Goal: Navigation & Orientation: Find specific page/section

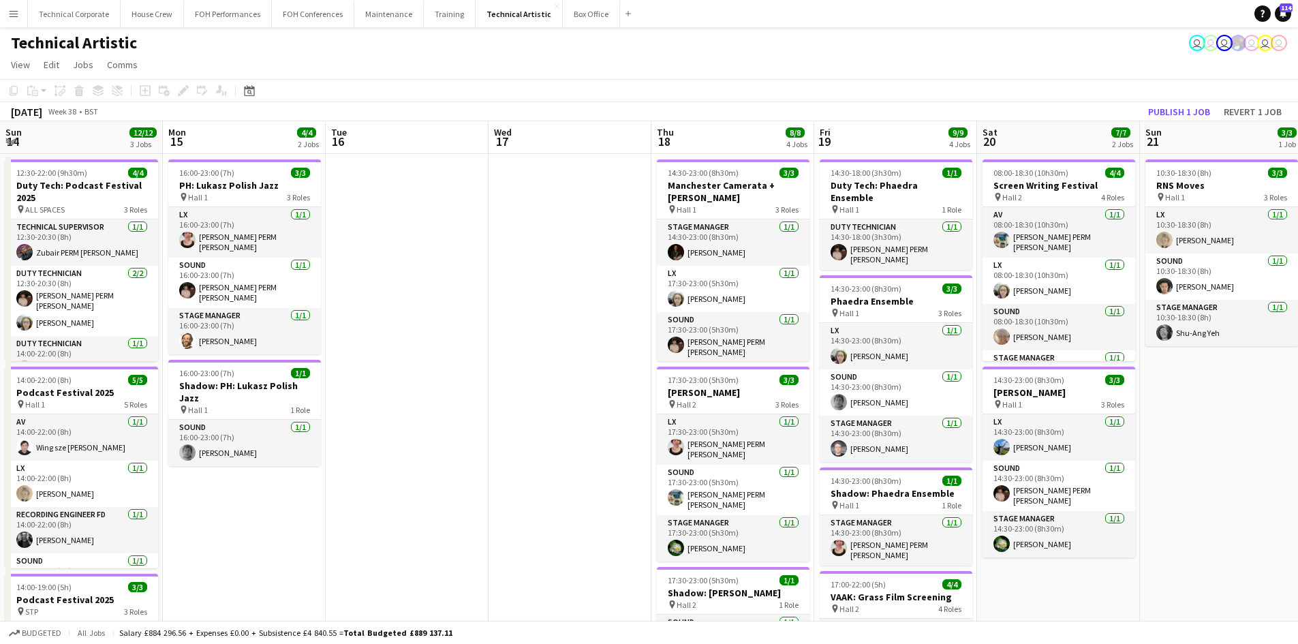
scroll to position [0, 545]
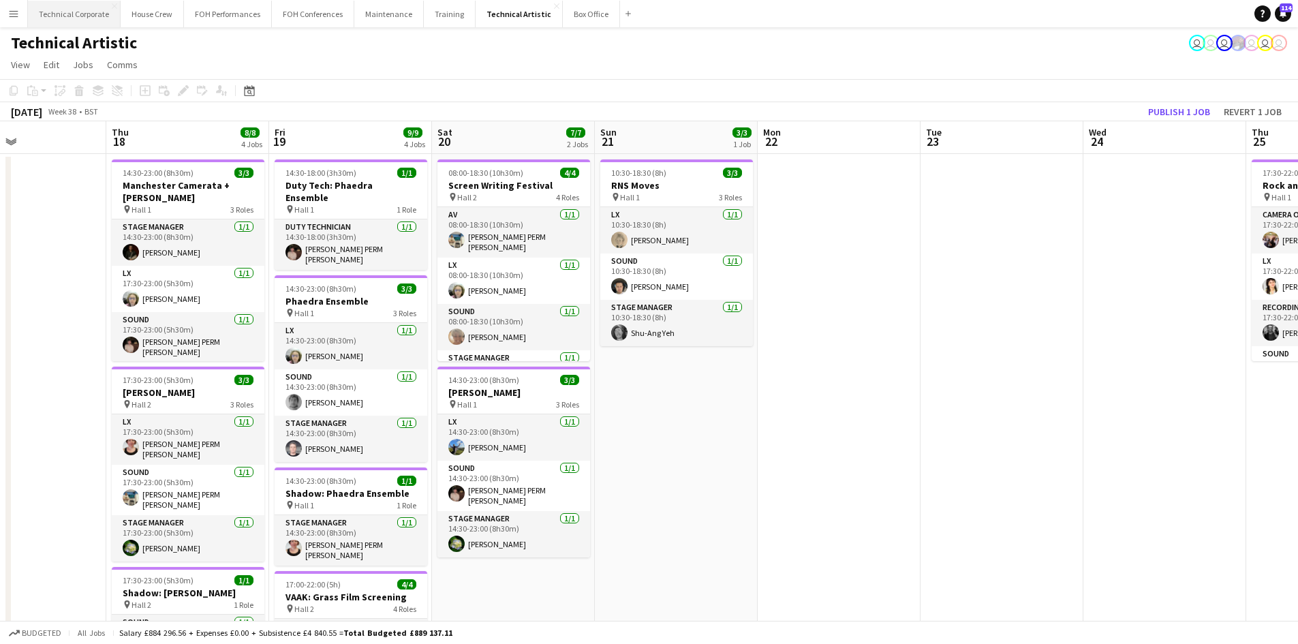
click at [76, 10] on button "Technical Corporate Close" at bounding box center [74, 14] width 93 height 27
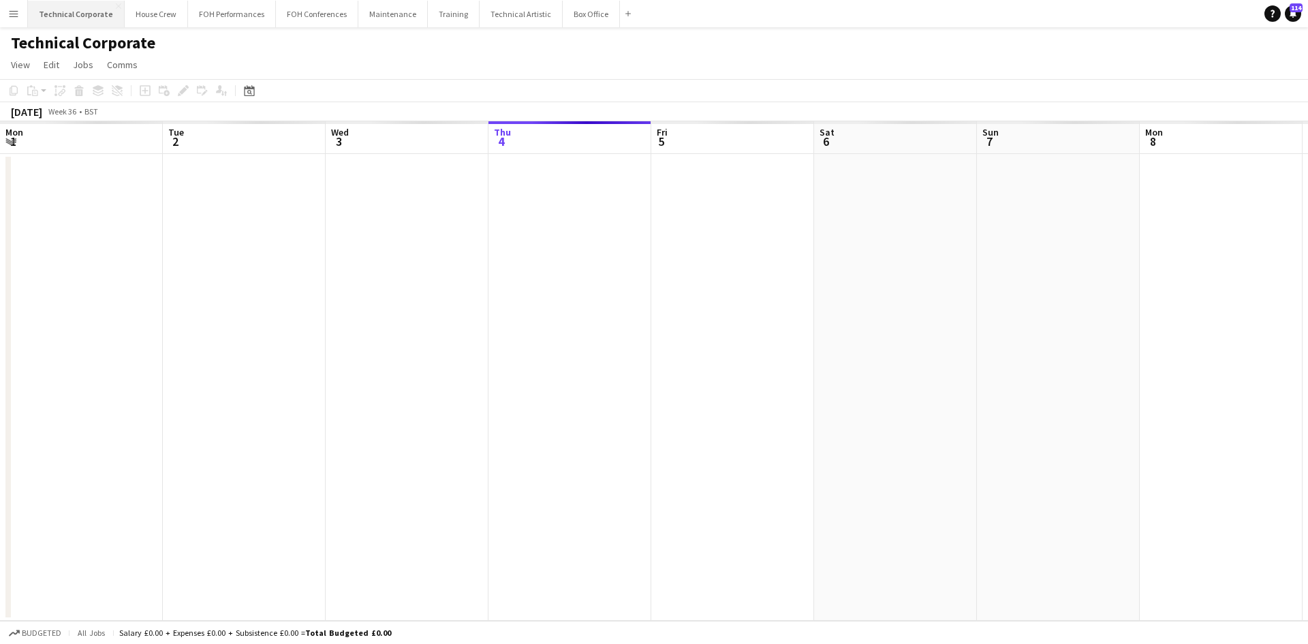
scroll to position [0, 326]
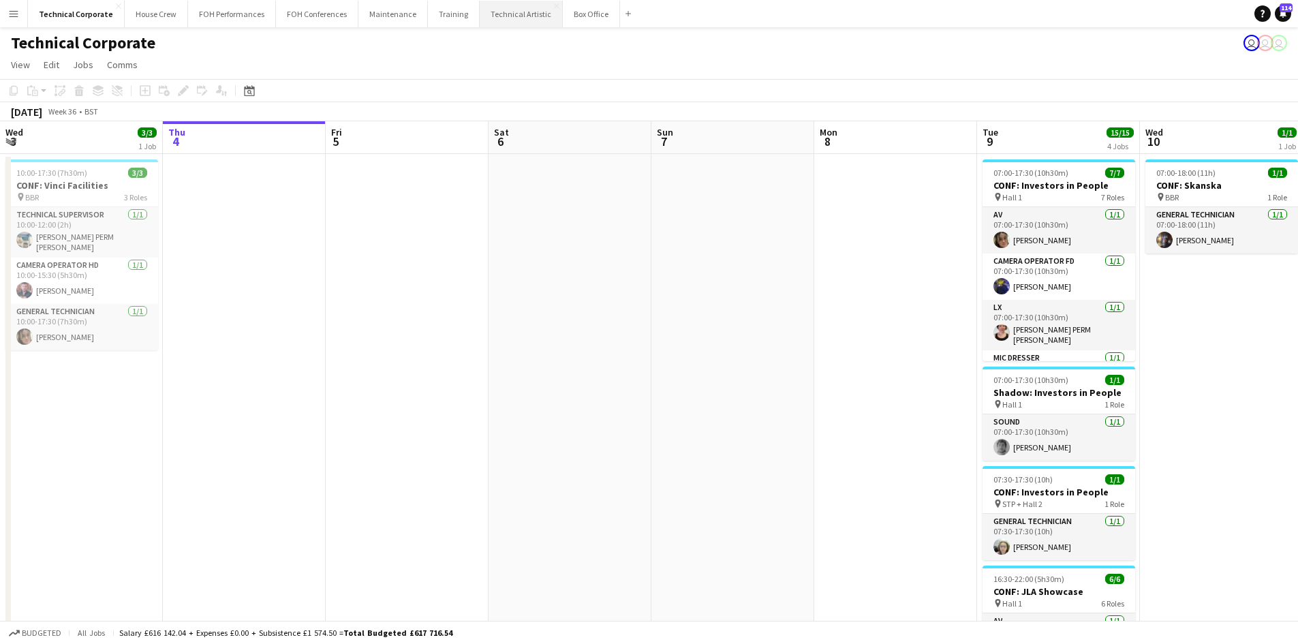
click at [504, 1] on button "Technical Artistic Close" at bounding box center [521, 14] width 83 height 27
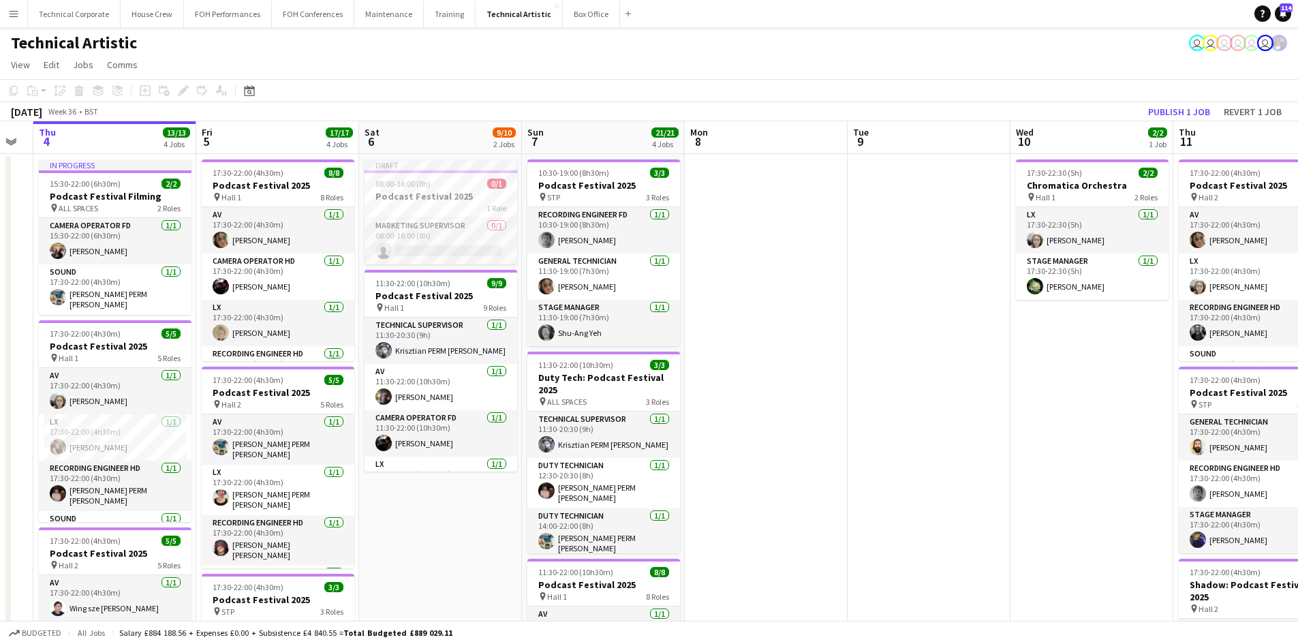
scroll to position [0, 493]
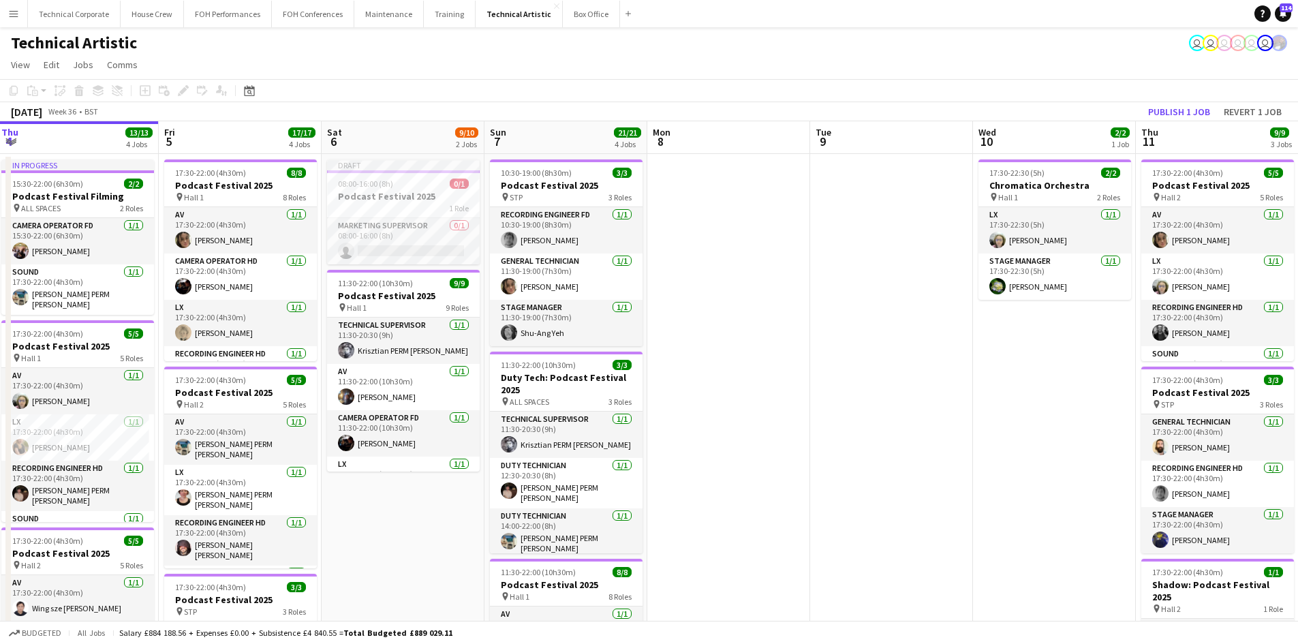
drag, startPoint x: 804, startPoint y: 318, endPoint x: 670, endPoint y: 292, distance: 136.0
click at [670, 292] on app-calendar-viewport "Mon 1 7/7 2 Jobs Tue 2 6/6 1 Job Wed 3 Thu 4 13/13 4 Jobs Fri 5 17/17 4 Jobs Sa…" at bounding box center [649, 563] width 1298 height 885
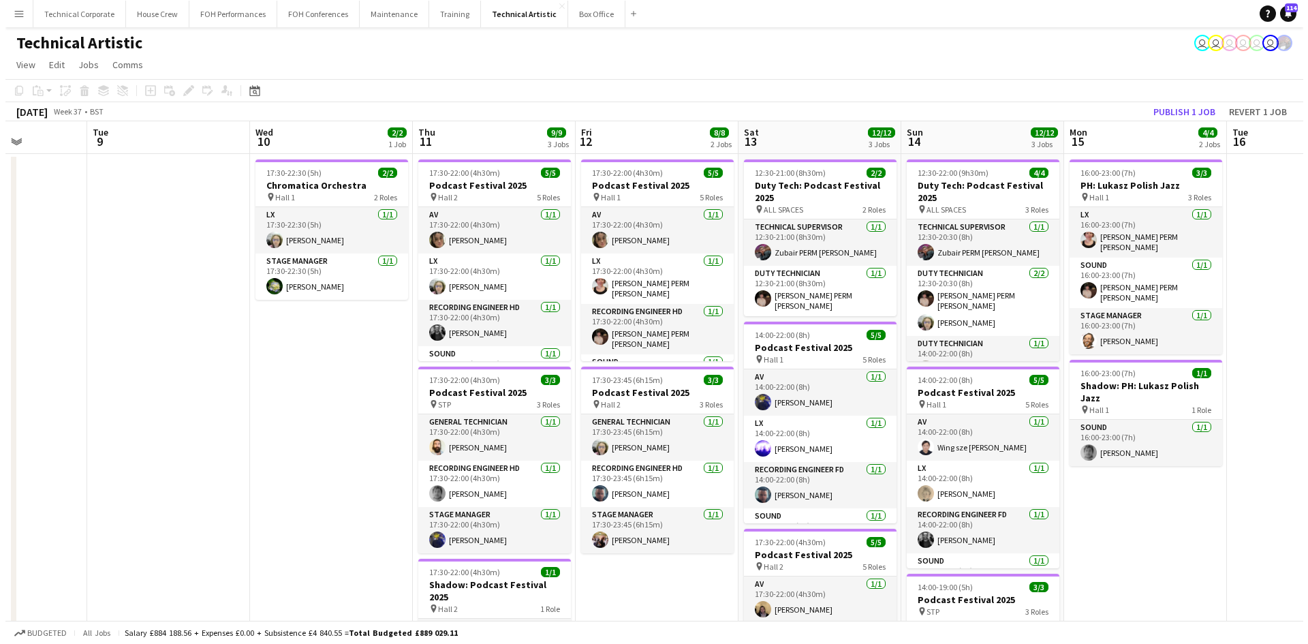
scroll to position [0, 407]
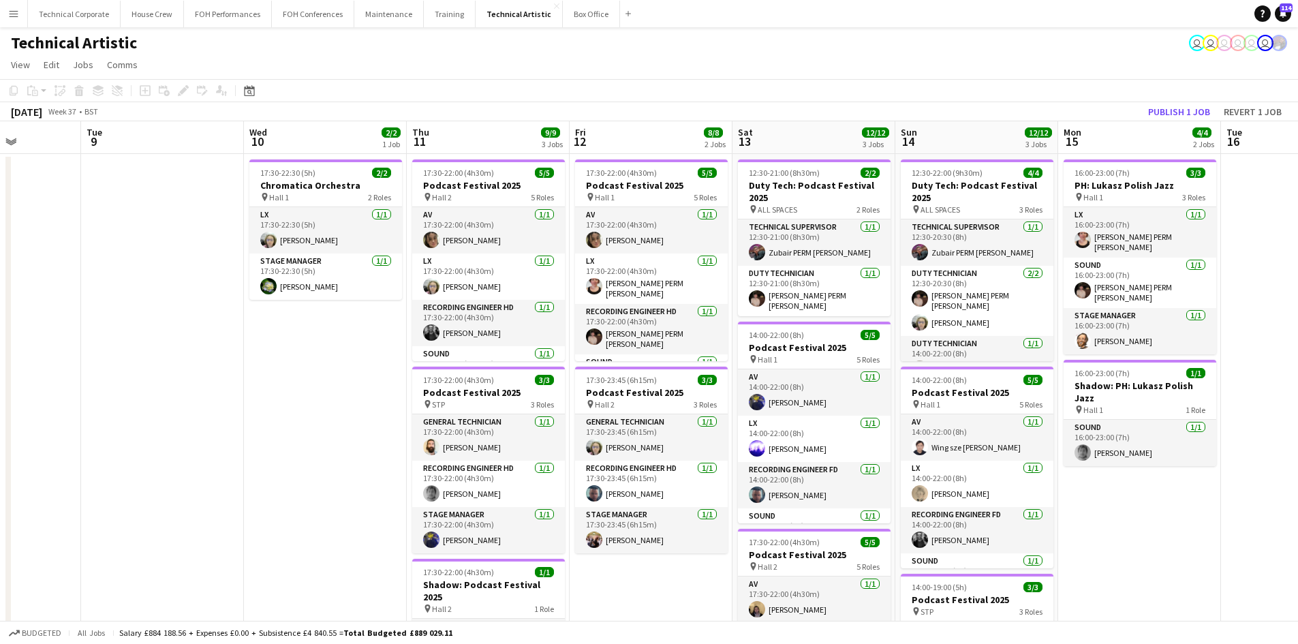
drag, startPoint x: 527, startPoint y: 320, endPoint x: 50, endPoint y: 211, distance: 489.3
click at [50, 211] on app-calendar-viewport "Sat 6 9/10 2 Jobs Sun 7 21/21 4 Jobs Mon 8 Tue 9 Wed 10 2/2 1 Job Thu 11 9/9 3 …" at bounding box center [649, 563] width 1298 height 885
click at [72, 17] on button "Technical Corporate Close" at bounding box center [74, 14] width 93 height 27
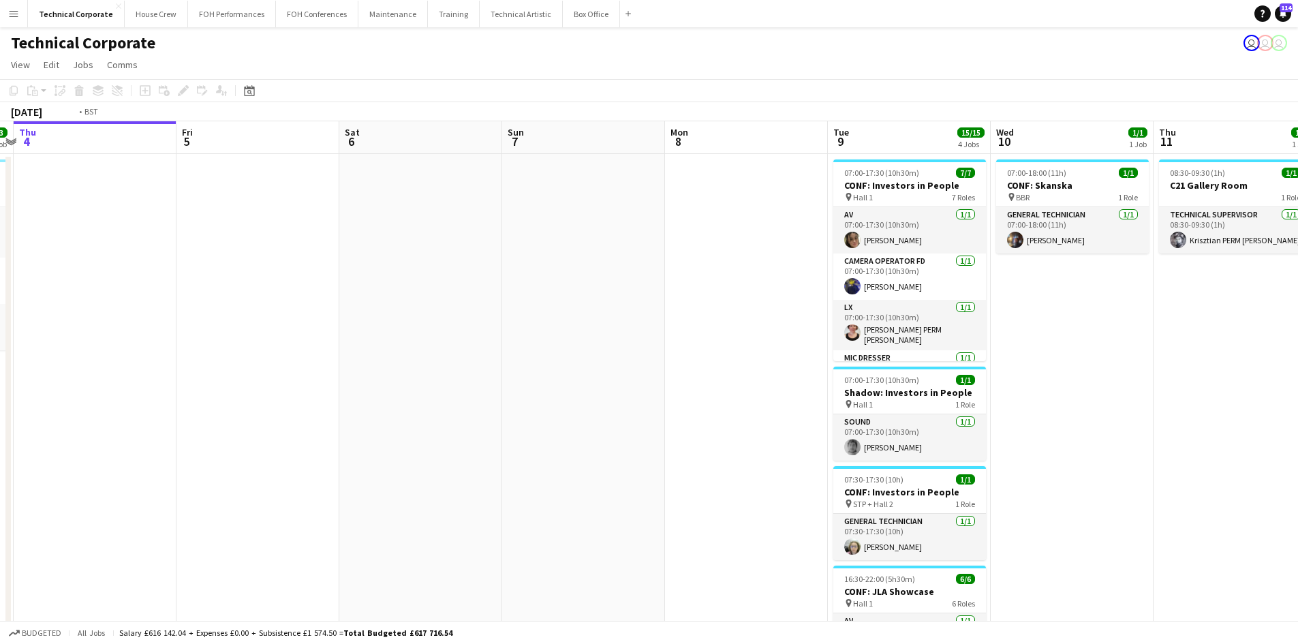
drag, startPoint x: 957, startPoint y: 396, endPoint x: 2, endPoint y: 407, distance: 955.3
click at [0, 410] on app-calendar-viewport "Mon 1 Tue 2 Wed 3 3/3 1 Job Thu 4 Fri 5 Sat 6 Sun 7 Mon 8 Tue 9 15/15 4 Jobs We…" at bounding box center [649, 471] width 1298 height 700
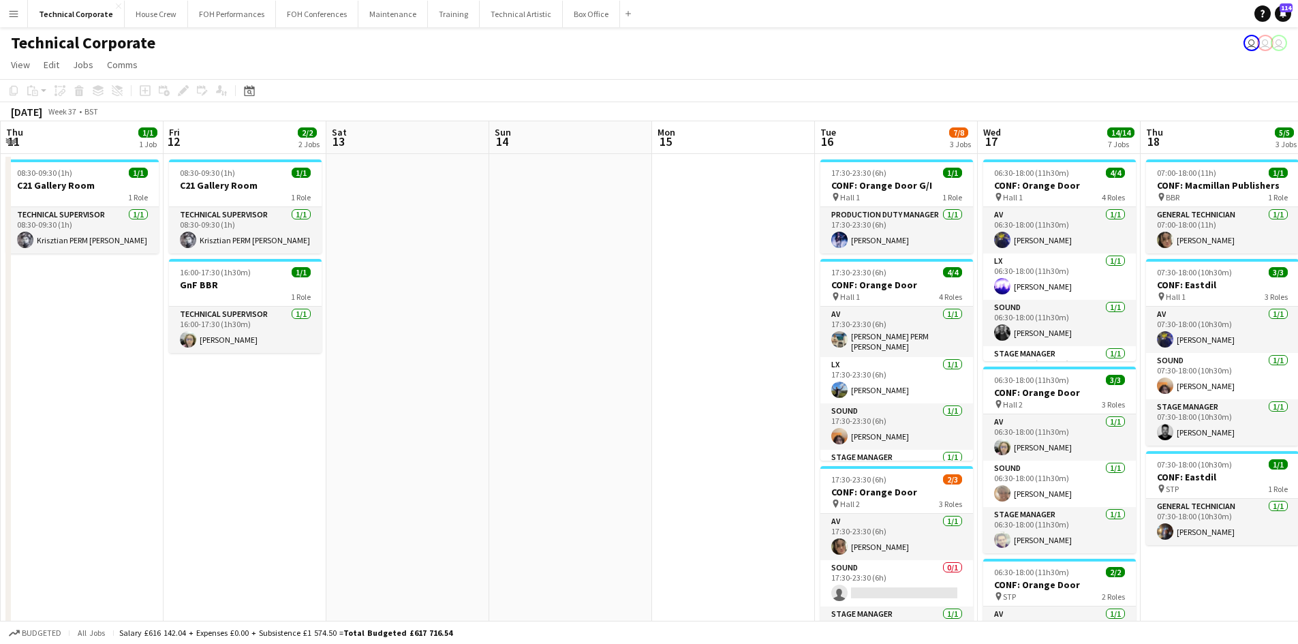
drag, startPoint x: 1003, startPoint y: 455, endPoint x: 658, endPoint y: 462, distance: 344.8
click at [658, 462] on app-calendar-viewport "Mon 8 Tue 9 15/15 4 Jobs Wed 10 1/1 1 Job Thu 11 1/1 1 Job Fri 12 2/2 2 Jobs Sa…" at bounding box center [649, 655] width 1298 height 1068
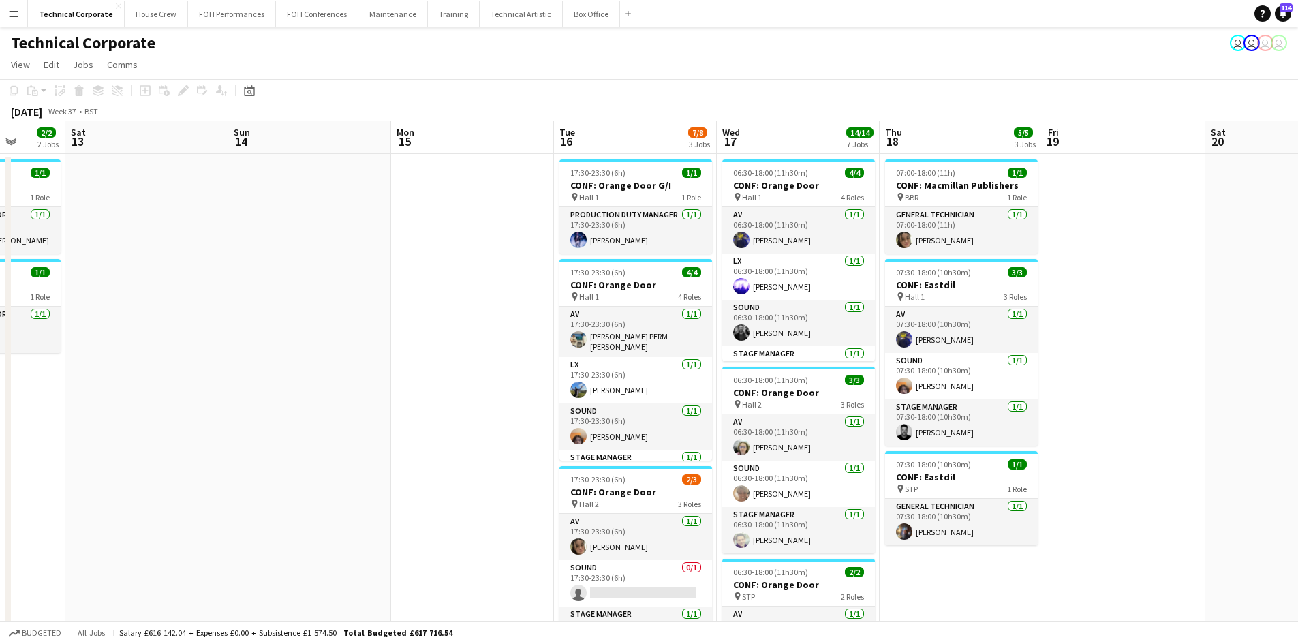
drag, startPoint x: 665, startPoint y: 456, endPoint x: 1134, endPoint y: 617, distance: 496.2
click at [469, 439] on app-calendar-viewport "Wed 10 1/1 1 Job Thu 11 1/1 1 Job Fri 12 2/2 2 Jobs Sat 13 Sun 14 Mon 15 Tue 16…" at bounding box center [649, 655] width 1298 height 1068
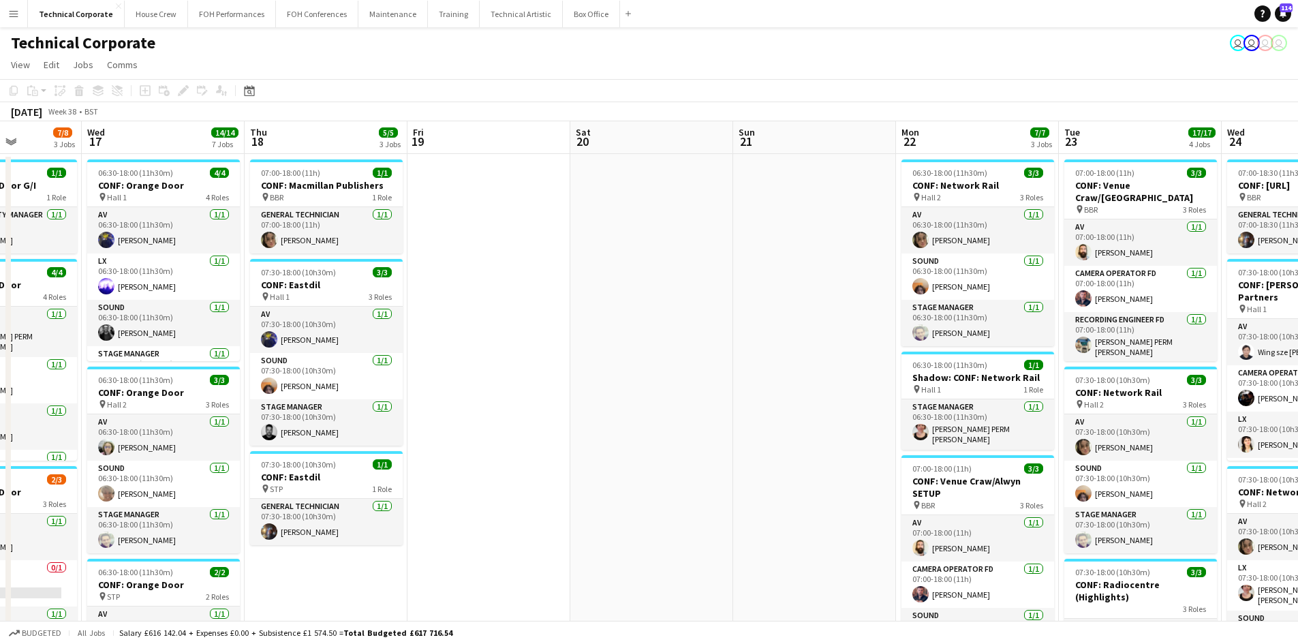
drag, startPoint x: 1232, startPoint y: 451, endPoint x: 592, endPoint y: 541, distance: 646.1
click at [592, 541] on app-calendar-viewport "Sun 14 Mon 15 Tue 16 7/8 3 Jobs Wed 17 14/14 7 Jobs Thu 18 5/5 3 Jobs Fri 19 Sa…" at bounding box center [649, 655] width 1298 height 1068
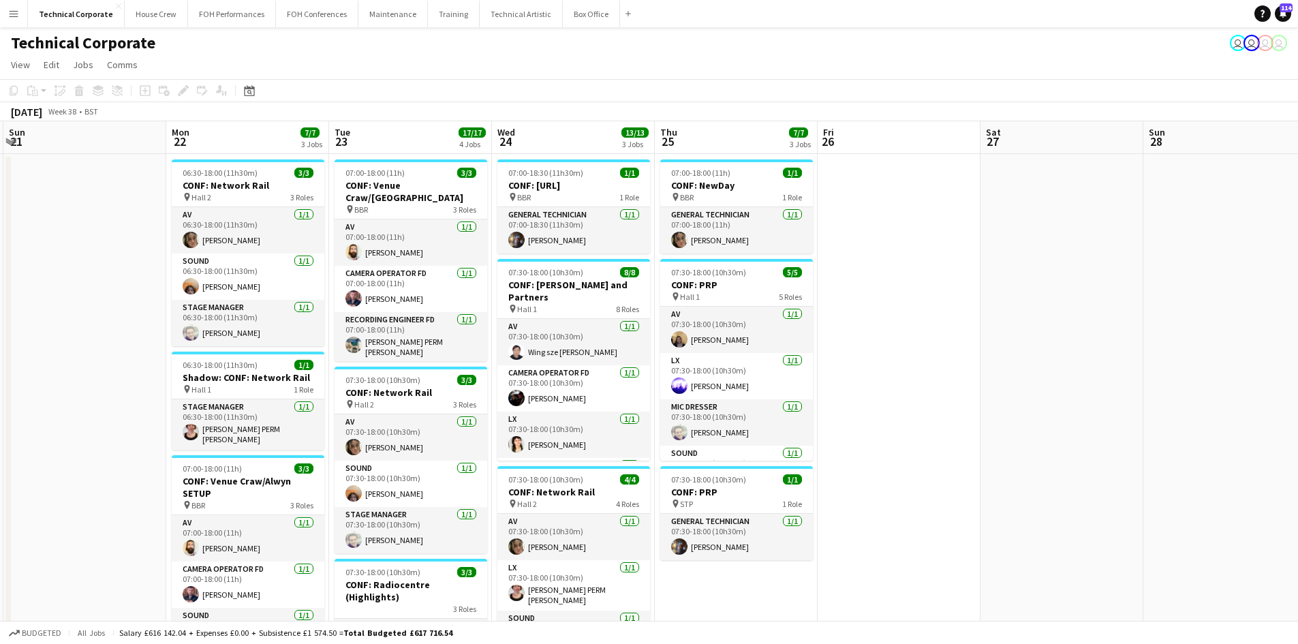
scroll to position [0, 345]
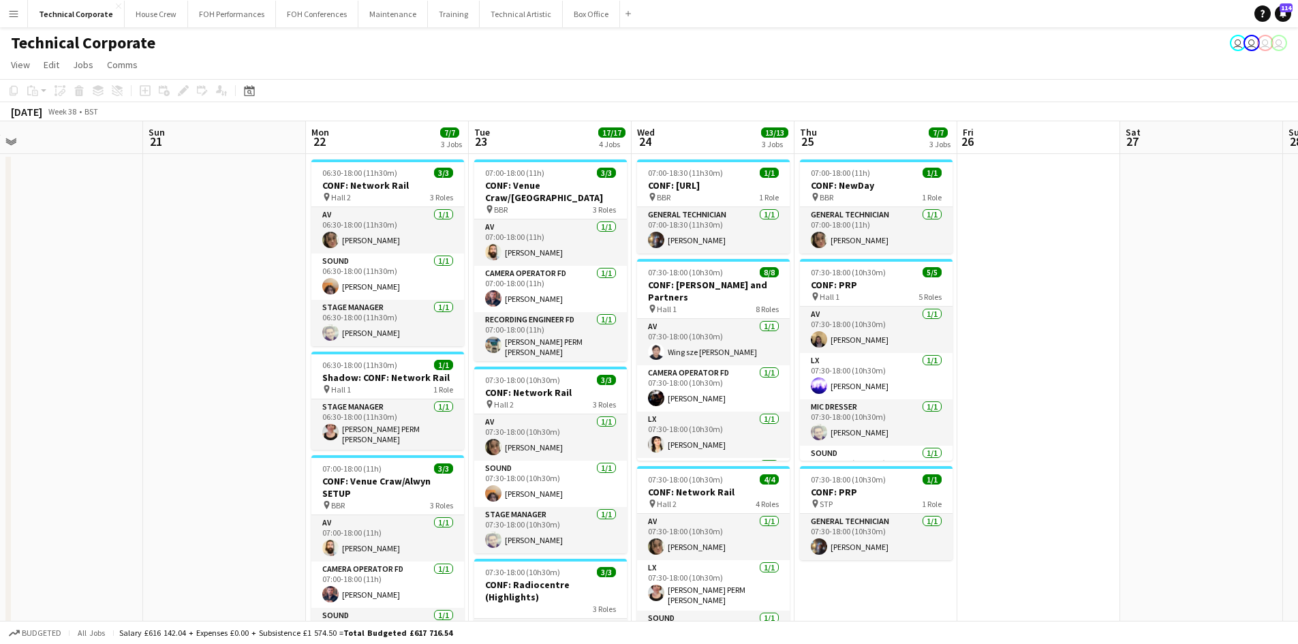
drag, startPoint x: 796, startPoint y: 519, endPoint x: 208, endPoint y: 489, distance: 588.1
click at [208, 489] on app-calendar-viewport "Thu 18 5/5 3 Jobs Fri 19 Sat 20 Sun 21 Mon 22 7/7 3 Jobs Tue 23 17/17 4 Jobs We…" at bounding box center [649, 655] width 1298 height 1068
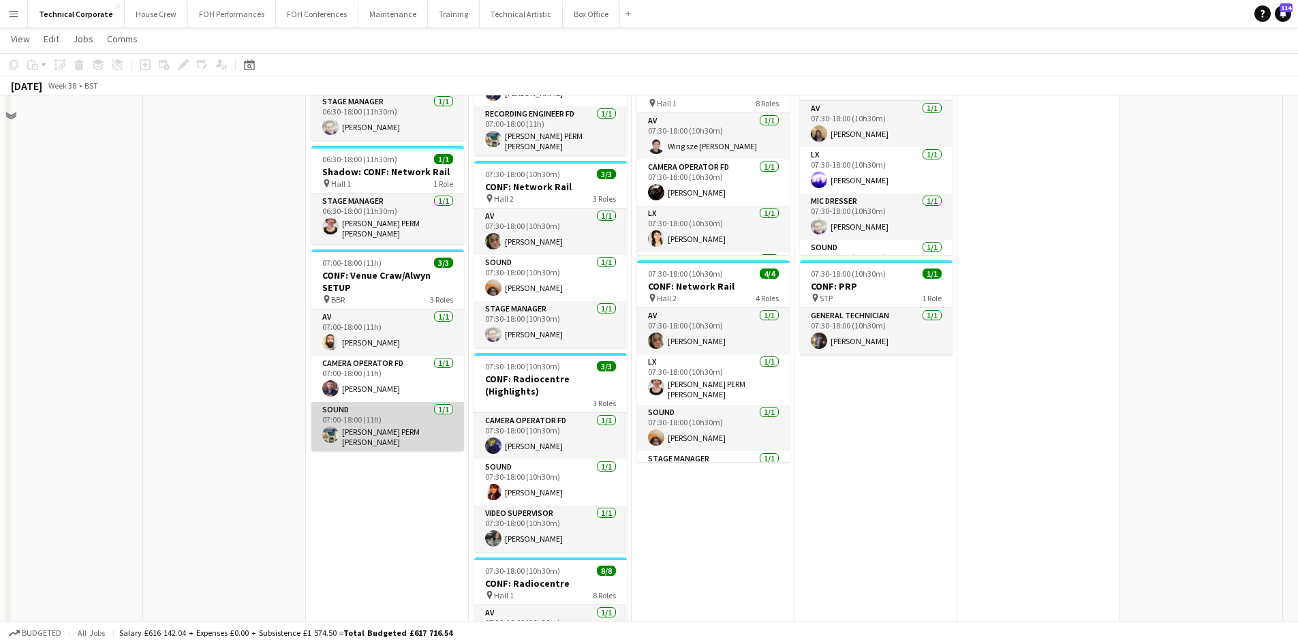
scroll to position [0, 0]
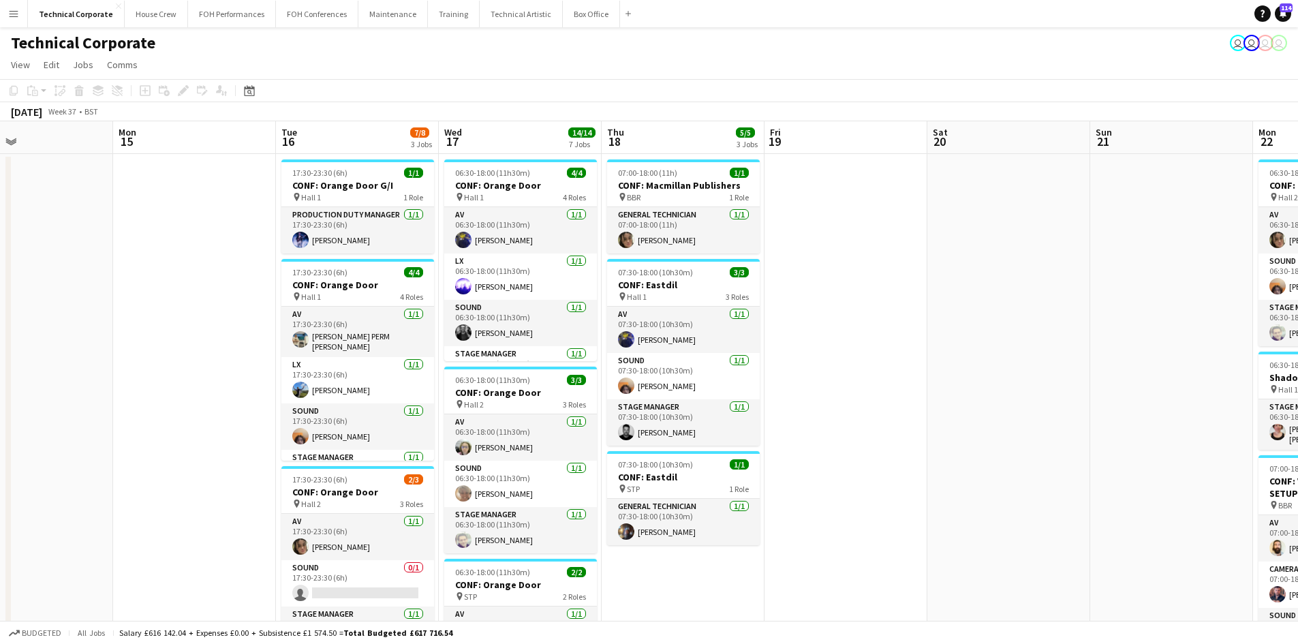
drag, startPoint x: 414, startPoint y: 375, endPoint x: 1249, endPoint y: 241, distance: 846.1
click at [1297, 232] on html "Menu Boards Boards Boards All jobs Status Workforce Workforce My Workforce Recr…" at bounding box center [649, 606] width 1298 height 1212
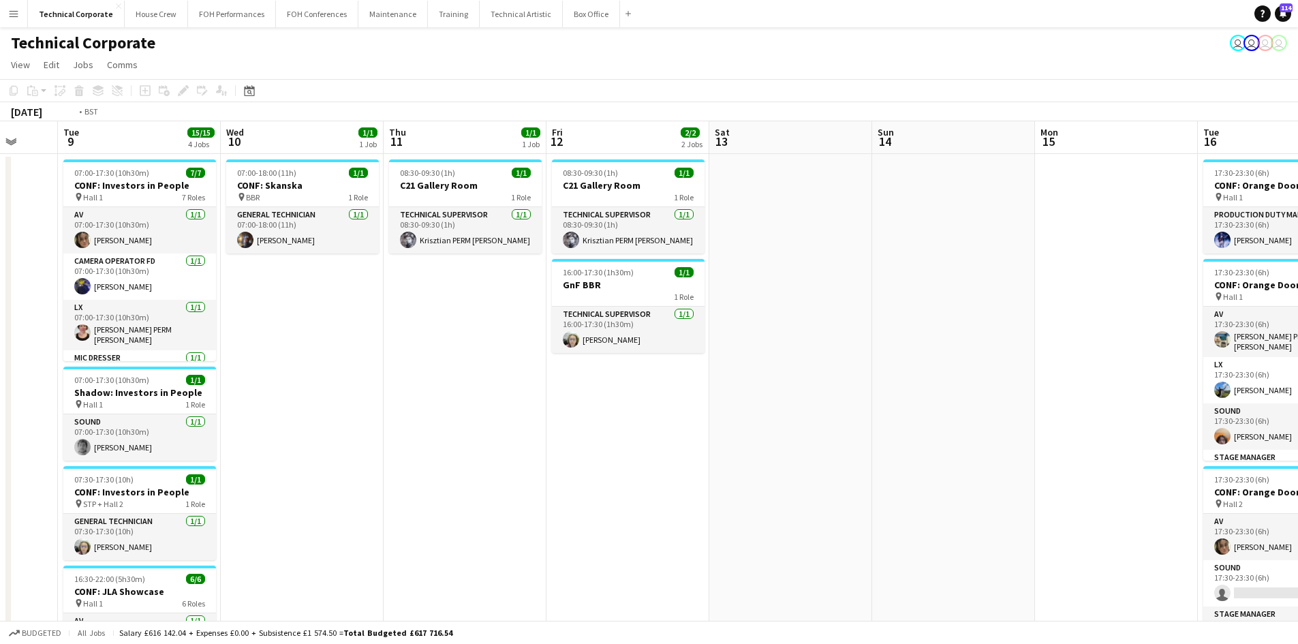
drag, startPoint x: 172, startPoint y: 377, endPoint x: 1302, endPoint y: 315, distance: 1132.1
click at [1297, 315] on html "Menu Boards Boards Boards All jobs Status Workforce Workforce My Workforce Recr…" at bounding box center [649, 606] width 1298 height 1212
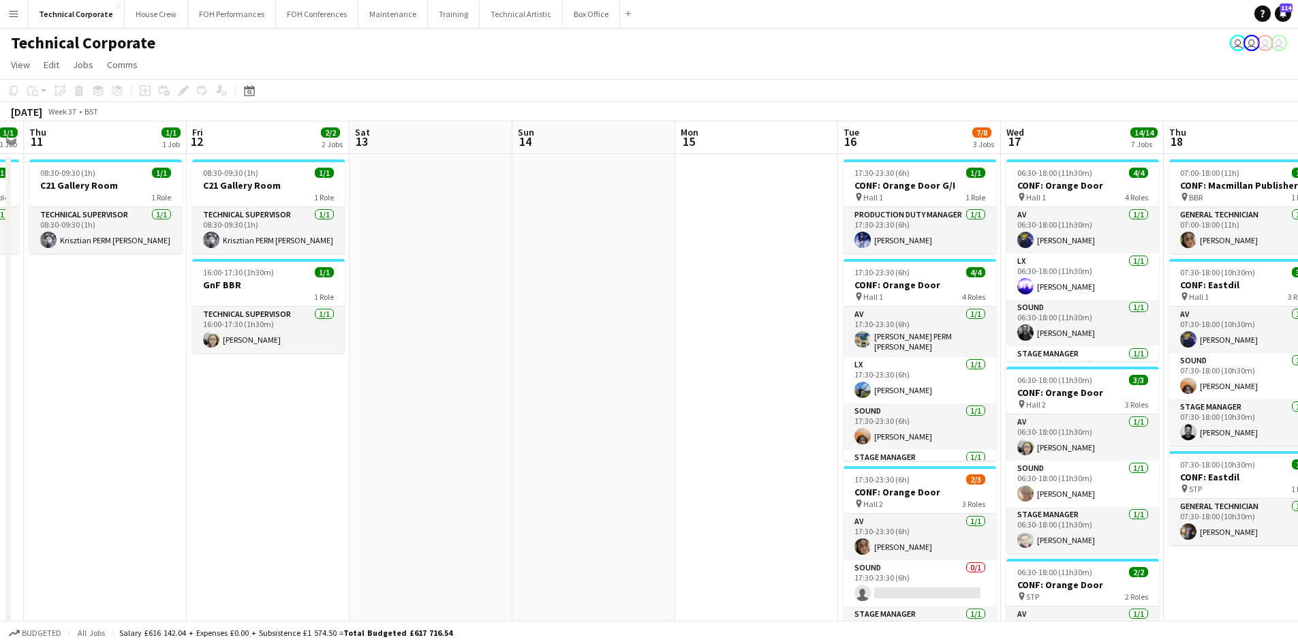
drag, startPoint x: 1147, startPoint y: 330, endPoint x: 1046, endPoint y: 307, distance: 104.1
click at [52, 339] on app-calendar-viewport "Mon 8 Tue 9 15/15 4 Jobs Wed 10 1/1 1 Job Thu 11 1/1 1 Job Fri 12 2/2 2 Jobs Sa…" at bounding box center [649, 655] width 1298 height 1068
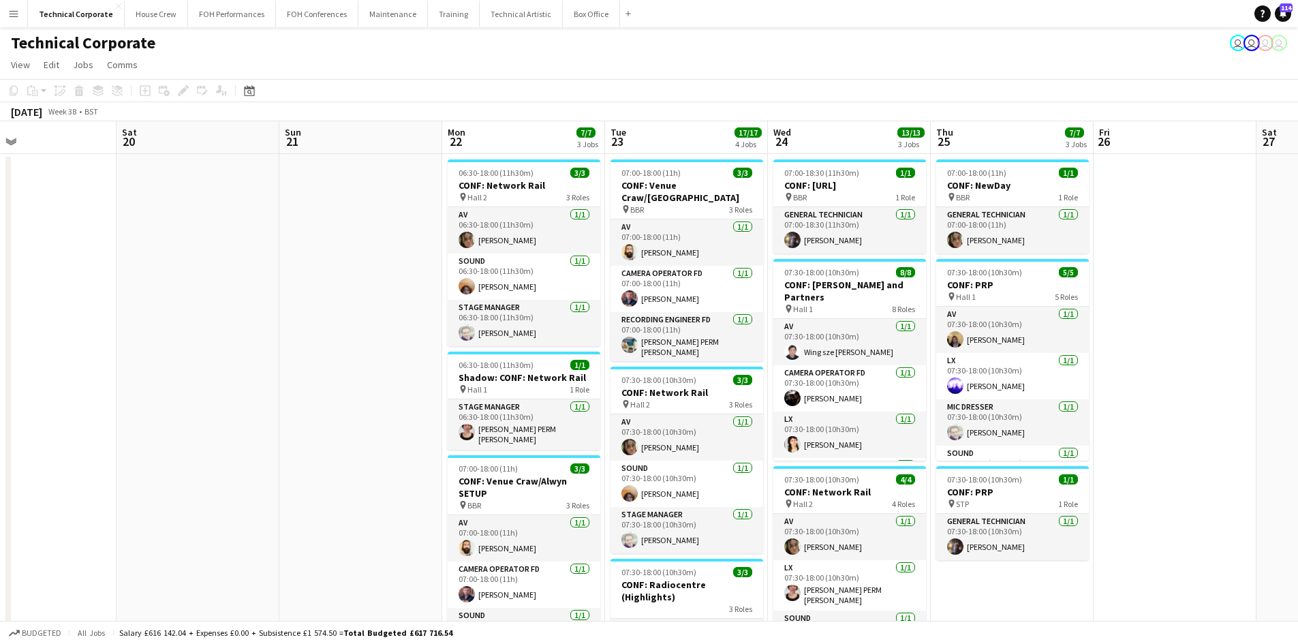
drag, startPoint x: 698, startPoint y: 353, endPoint x: 1192, endPoint y: 332, distance: 494.4
click at [125, 351] on app-calendar-viewport "Tue 16 7/8 3 Jobs Wed 17 14/14 7 Jobs Thu 18 5/5 3 Jobs Fri 19 Sat 20 Sun 21 Mo…" at bounding box center [649, 655] width 1298 height 1068
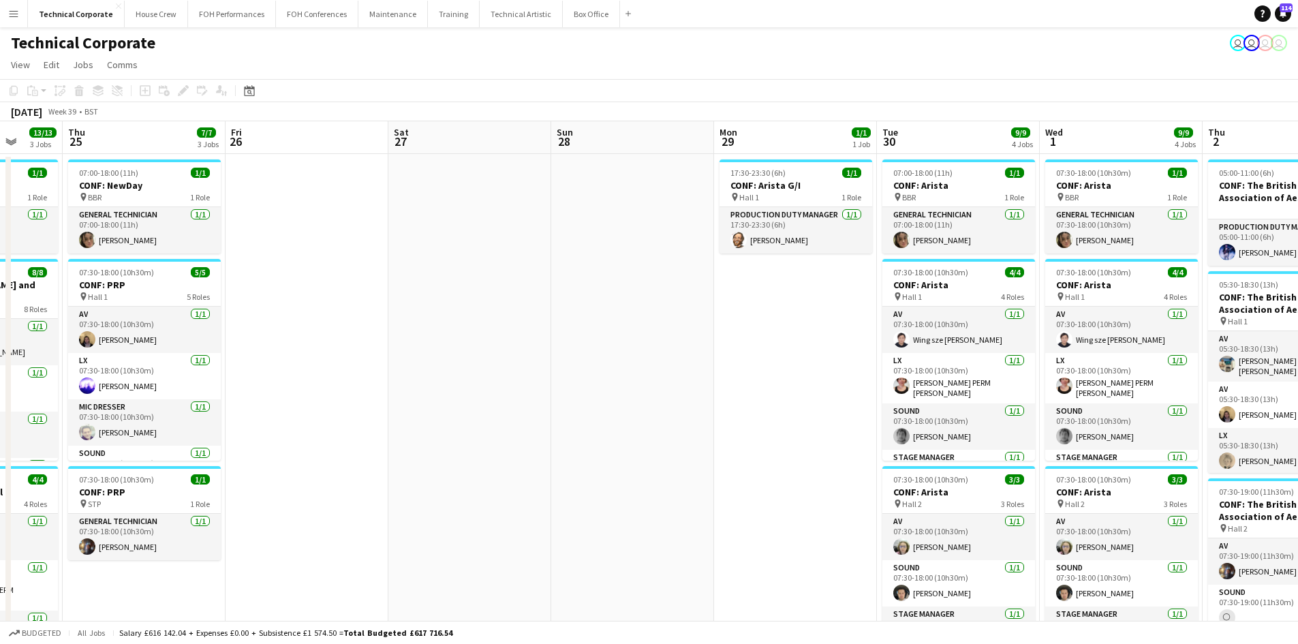
drag, startPoint x: 546, startPoint y: 385, endPoint x: 90, endPoint y: 382, distance: 455.8
click at [91, 386] on app-calendar-viewport "Mon 22 7/7 3 Jobs Tue 23 17/17 4 Jobs Wed 24 13/13 3 Jobs Thu 25 7/7 3 Jobs Fri…" at bounding box center [649, 655] width 1298 height 1068
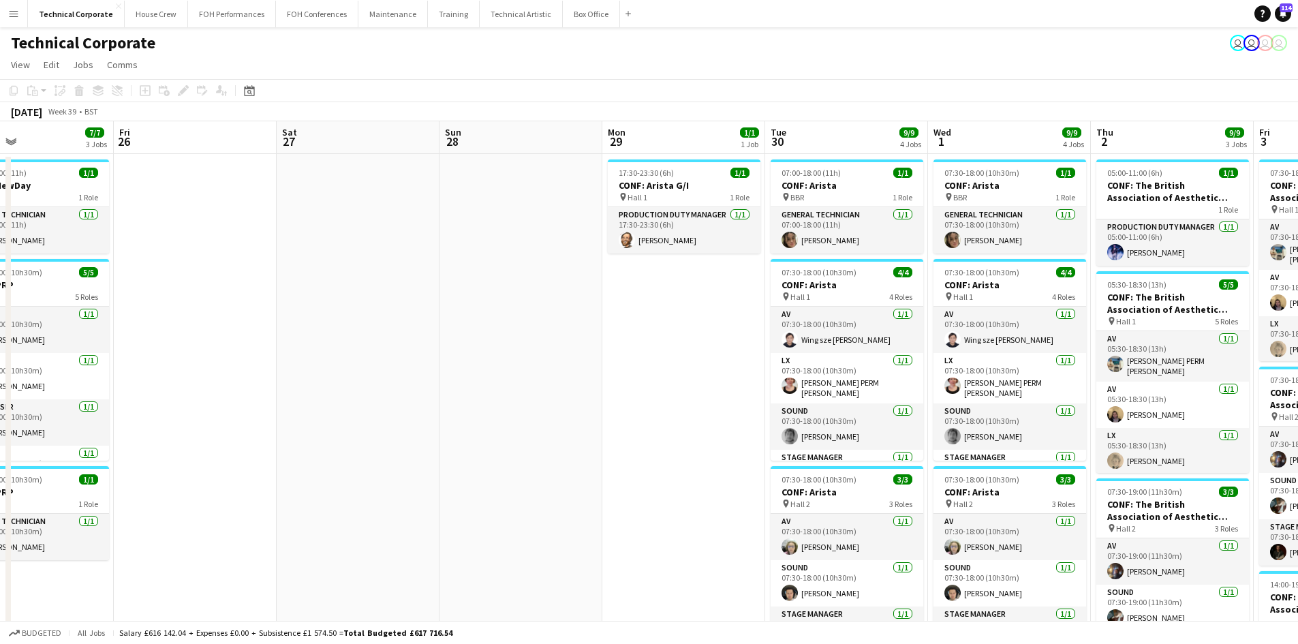
scroll to position [0, 471]
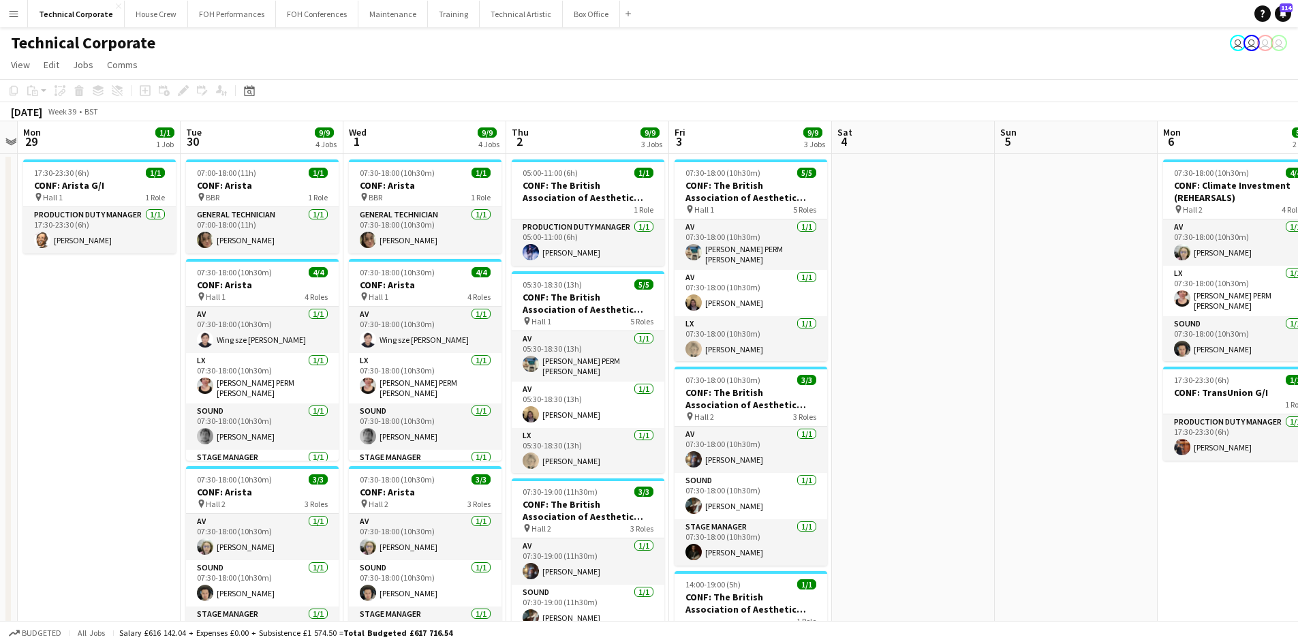
click at [457, 462] on app-calendar-viewport "Fri 26 Sat 27 Sun 28 Mon 29 1/1 1 Job Tue 30 9/9 4 Jobs Wed 1 9/9 4 Jobs Thu 2 …" at bounding box center [649, 655] width 1298 height 1068
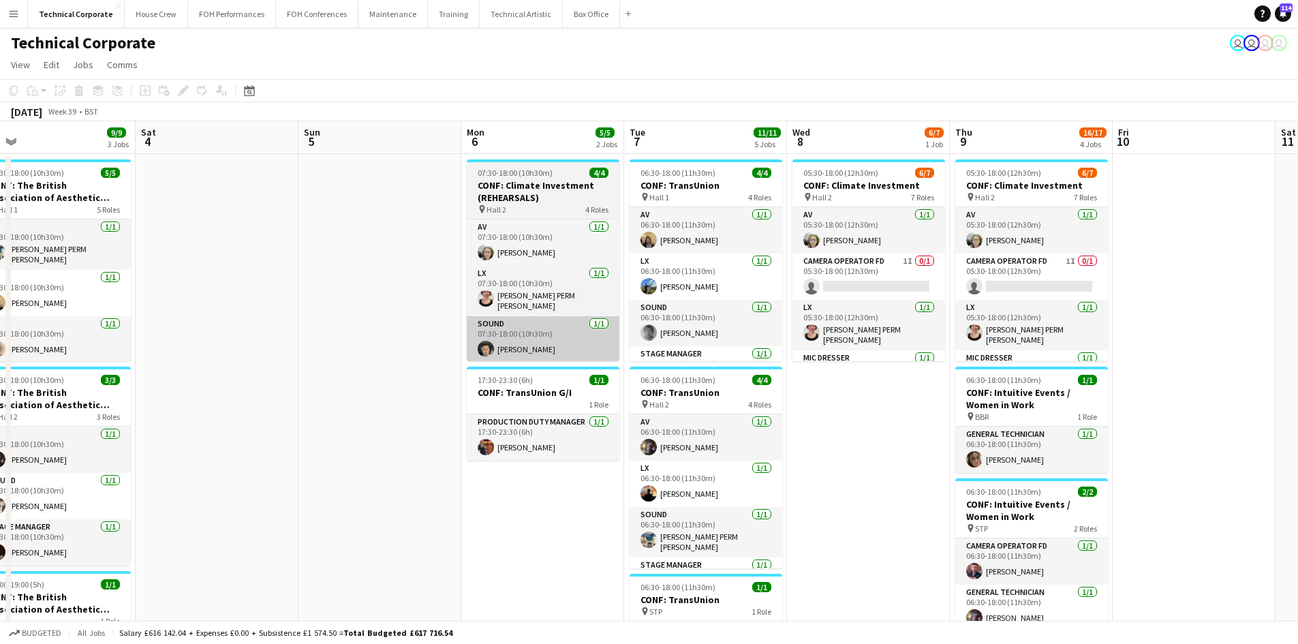
drag, startPoint x: 1188, startPoint y: 364, endPoint x: 512, endPoint y: 351, distance: 676.0
click at [498, 353] on app-calendar-viewport "Wed 1 9/9 4 Jobs Thu 2 9/9 3 Jobs Fri 3 9/9 3 Jobs Sat 4 Sun 5 Mon 6 5/5 2 Jobs…" at bounding box center [649, 655] width 1298 height 1068
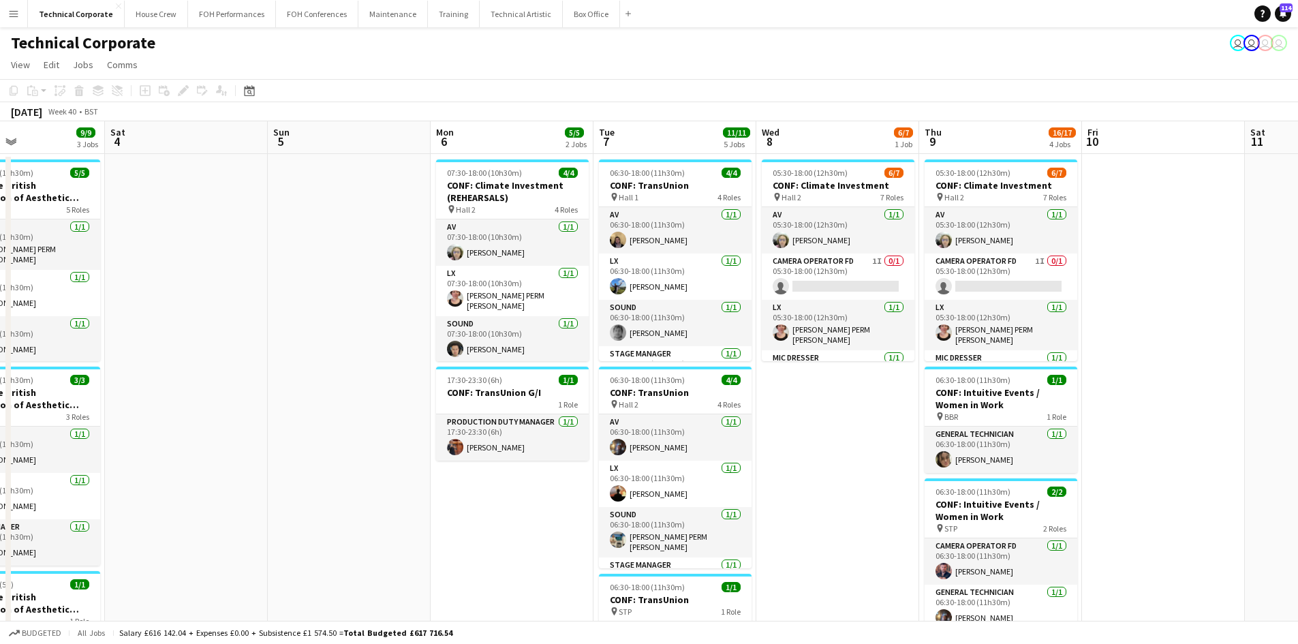
scroll to position [0, 386]
click at [918, 448] on app-calendar-viewport "Wed 1 9/9 4 Jobs Thu 2 9/9 3 Jobs Fri 3 9/9 3 Jobs Sat 4 Sun 5 Mon 6 5/5 2 Jobs…" at bounding box center [649, 655] width 1298 height 1068
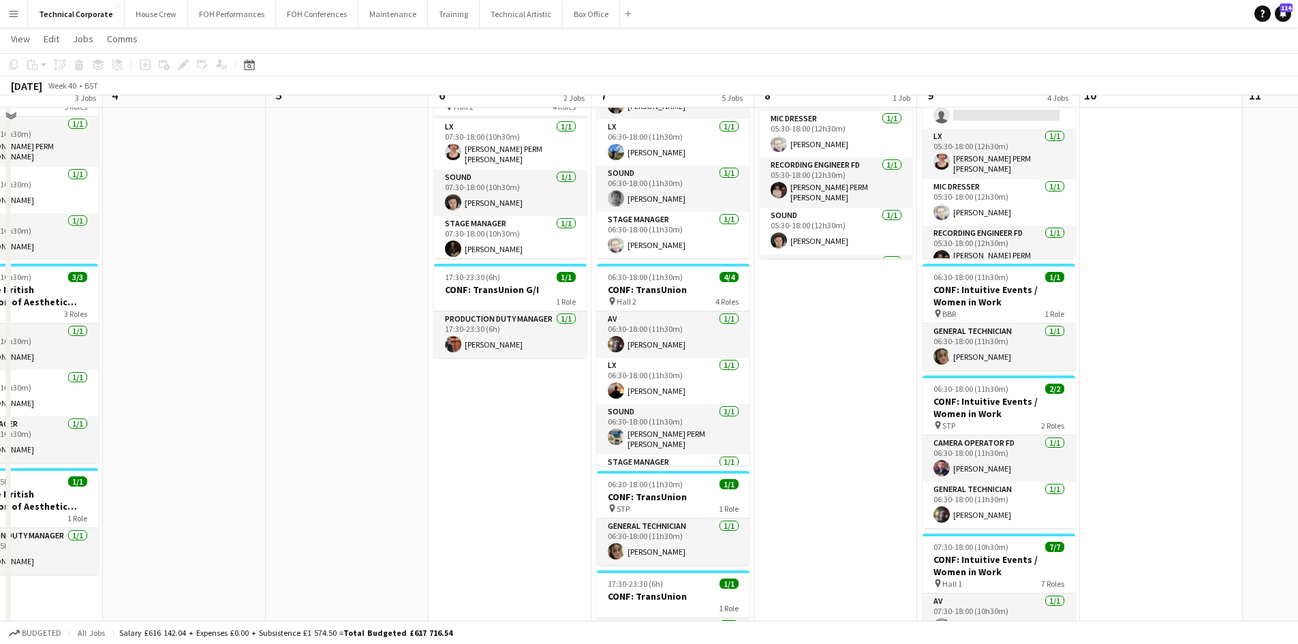
scroll to position [0, 0]
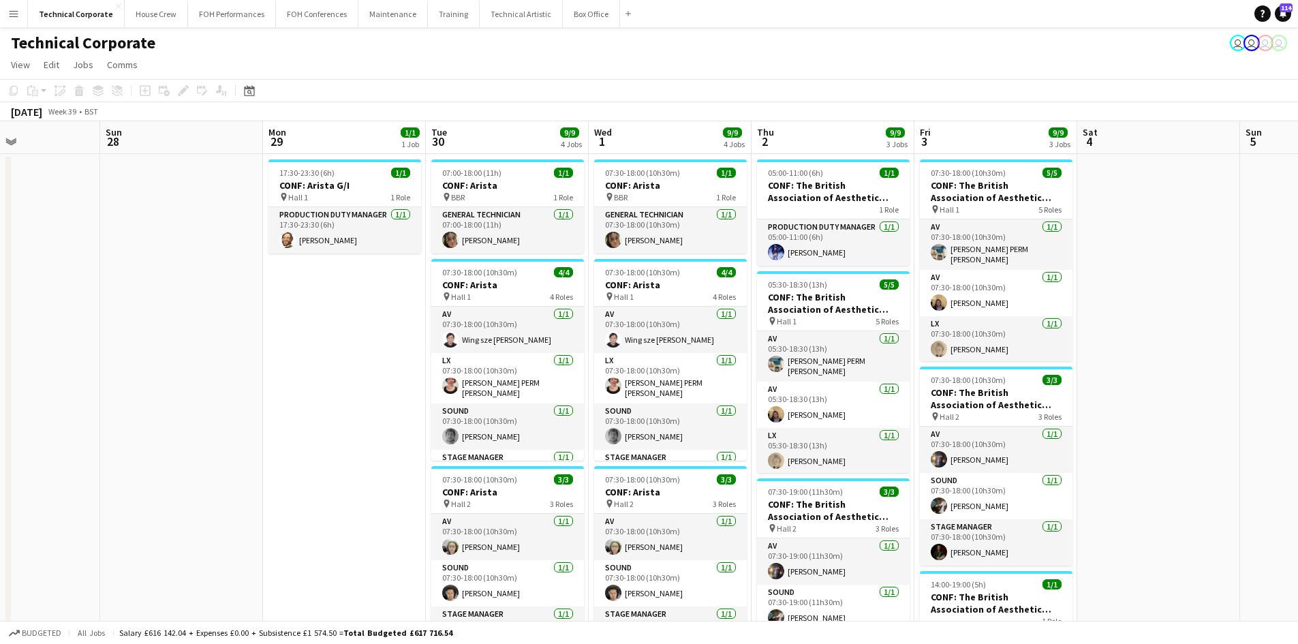
drag, startPoint x: 208, startPoint y: 348, endPoint x: 1183, endPoint y: 338, distance: 974.4
click at [1183, 338] on app-calendar-viewport "Thu 25 7/7 3 Jobs Fri 26 Sat 27 Sun 28 Mon 29 1/1 1 Job Tue 30 9/9 4 Jobs Wed 1…" at bounding box center [649, 655] width 1298 height 1068
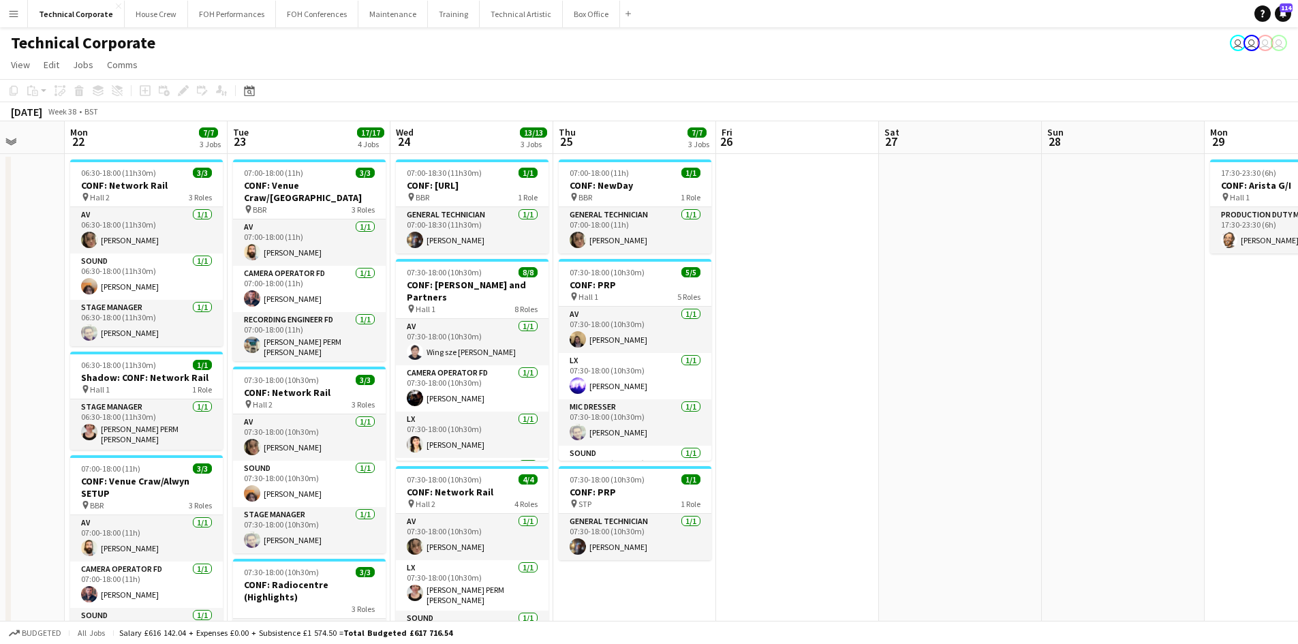
drag, startPoint x: 339, startPoint y: 370, endPoint x: 1281, endPoint y: 340, distance: 942.1
click at [1281, 340] on app-calendar-viewport "Fri 19 Sat 20 Sun 21 Mon 22 7/7 3 Jobs Tue 23 17/17 4 Jobs Wed 24 13/13 3 Jobs …" at bounding box center [649, 655] width 1298 height 1068
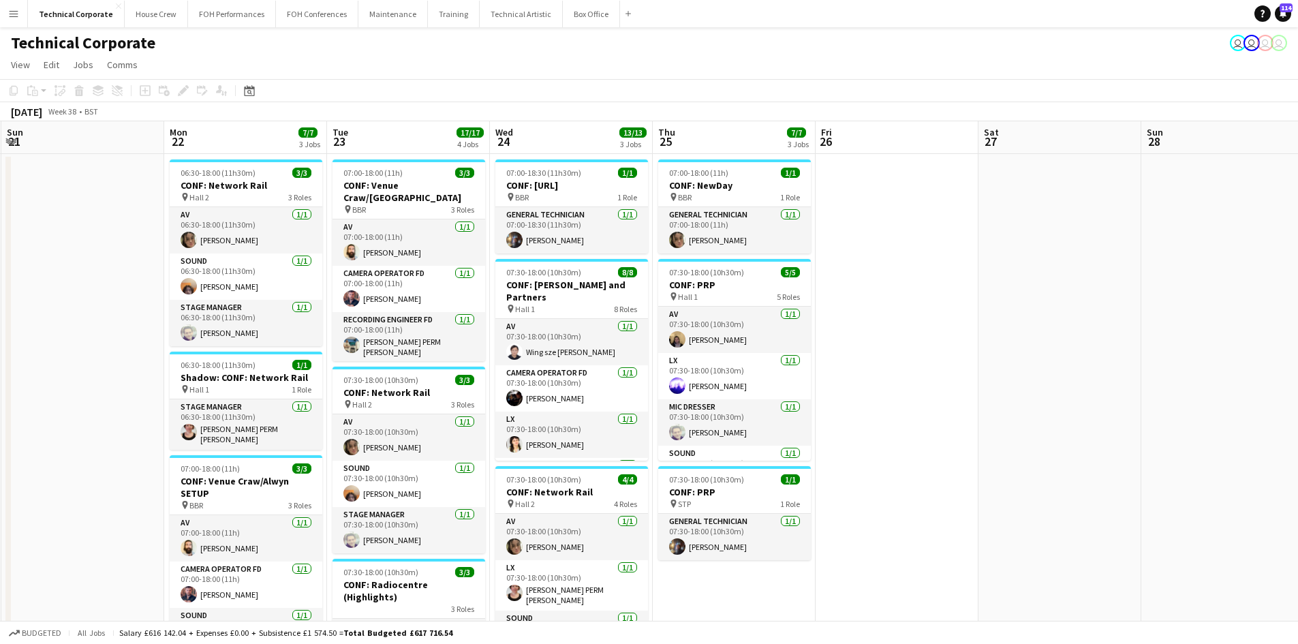
drag, startPoint x: 976, startPoint y: 402, endPoint x: 1056, endPoint y: 382, distance: 82.3
click at [1056, 382] on app-calendar-viewport "Fri 19 Sat 20 Sun 21 Mon 22 7/7 3 Jobs Tue 23 17/17 4 Jobs Wed 24 13/13 3 Jobs …" at bounding box center [649, 655] width 1298 height 1068
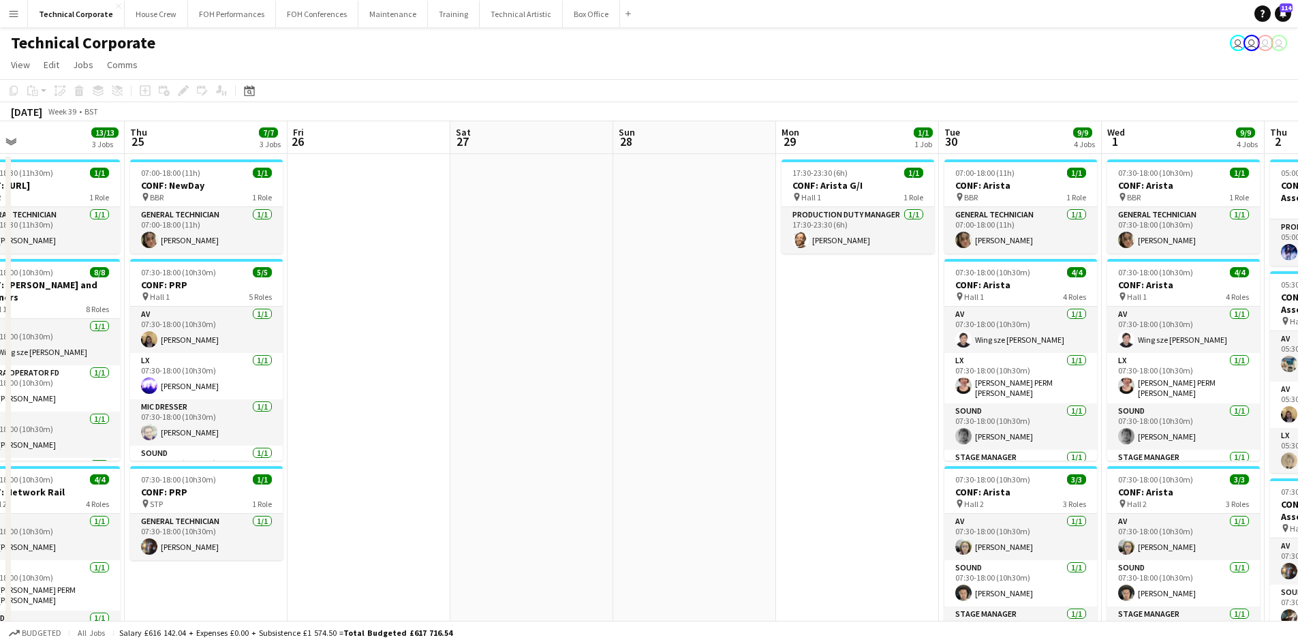
drag, startPoint x: 1013, startPoint y: 356, endPoint x: 541, endPoint y: 316, distance: 473.9
click at [159, 307] on app-calendar-viewport "Mon 22 7/7 3 Jobs Tue 23 17/17 4 Jobs Wed 24 13/13 3 Jobs Thu 25 7/7 3 Jobs Fri…" at bounding box center [649, 655] width 1298 height 1068
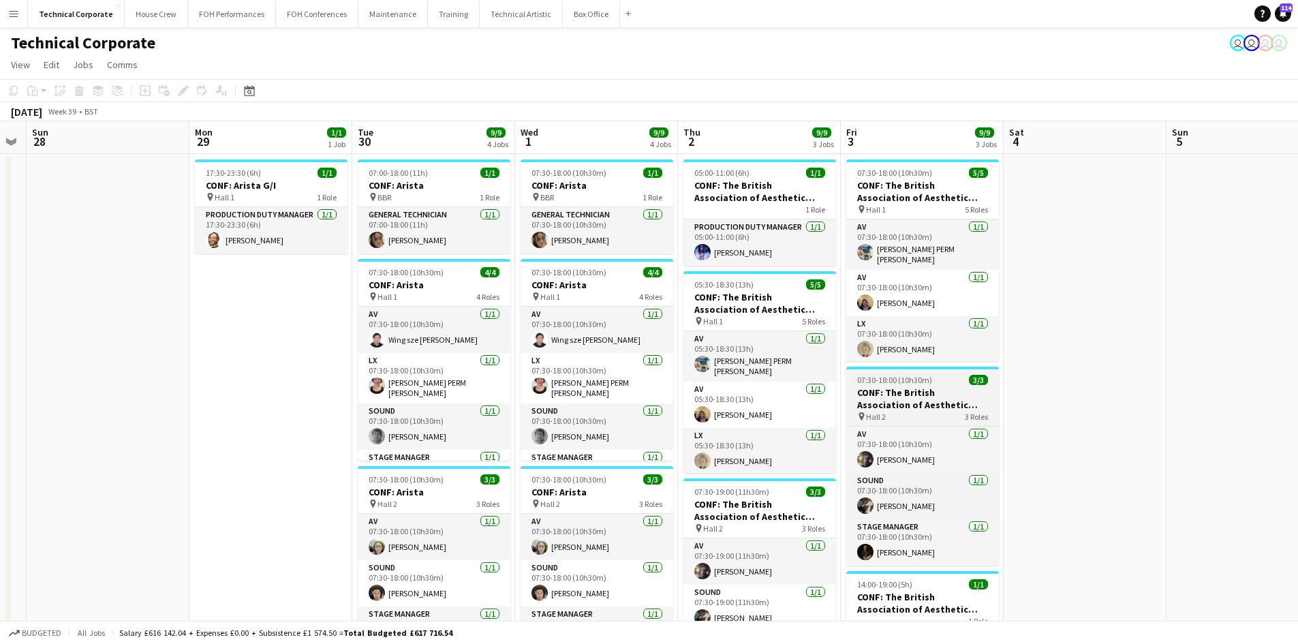
drag, startPoint x: 562, startPoint y: 435, endPoint x: 974, endPoint y: 380, distance: 415.9
click at [301, 419] on app-calendar-viewport "Thu 25 7/7 3 Jobs Fri 26 Sat 27 Sun 28 Mon 29 1/1 1 Job Tue 30 9/9 4 Jobs Wed 1…" at bounding box center [649, 655] width 1298 height 1068
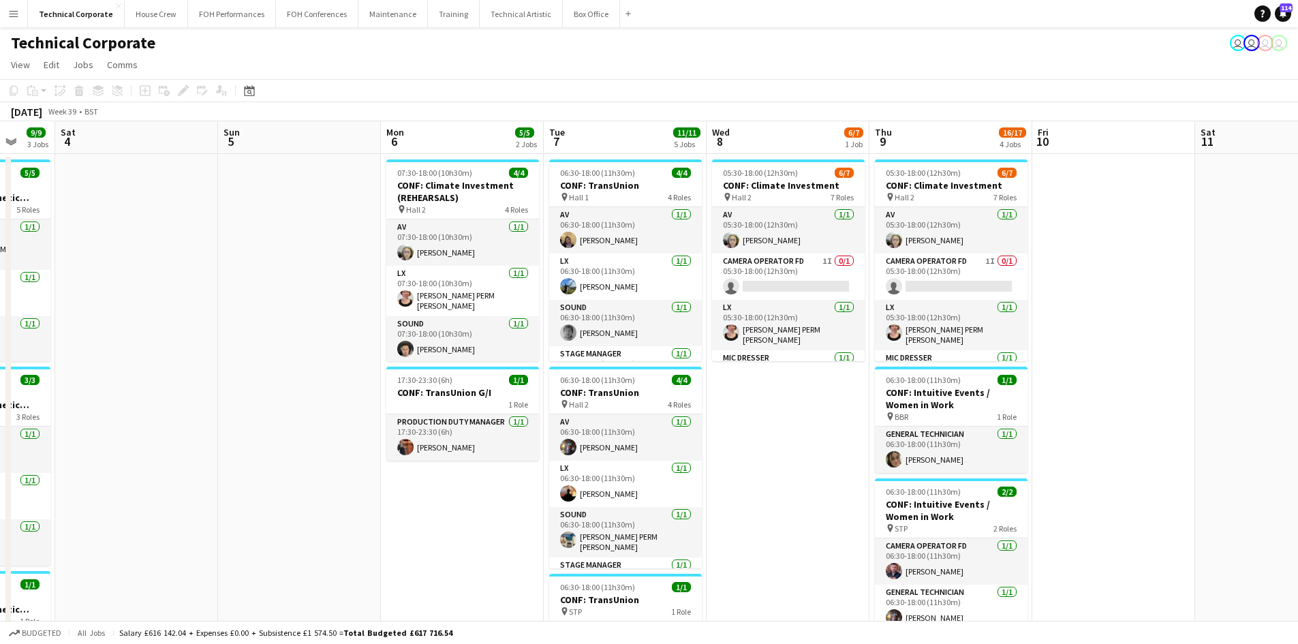
drag, startPoint x: 1275, startPoint y: 434, endPoint x: 344, endPoint y: 345, distance: 935.0
click at [344, 345] on app-calendar-viewport "Wed 1 9/9 4 Jobs Thu 2 9/9 3 Jobs Fri 3 9/9 3 Jobs Sat 4 Sun 5 Mon 6 5/5 2 Jobs…" at bounding box center [649, 655] width 1298 height 1068
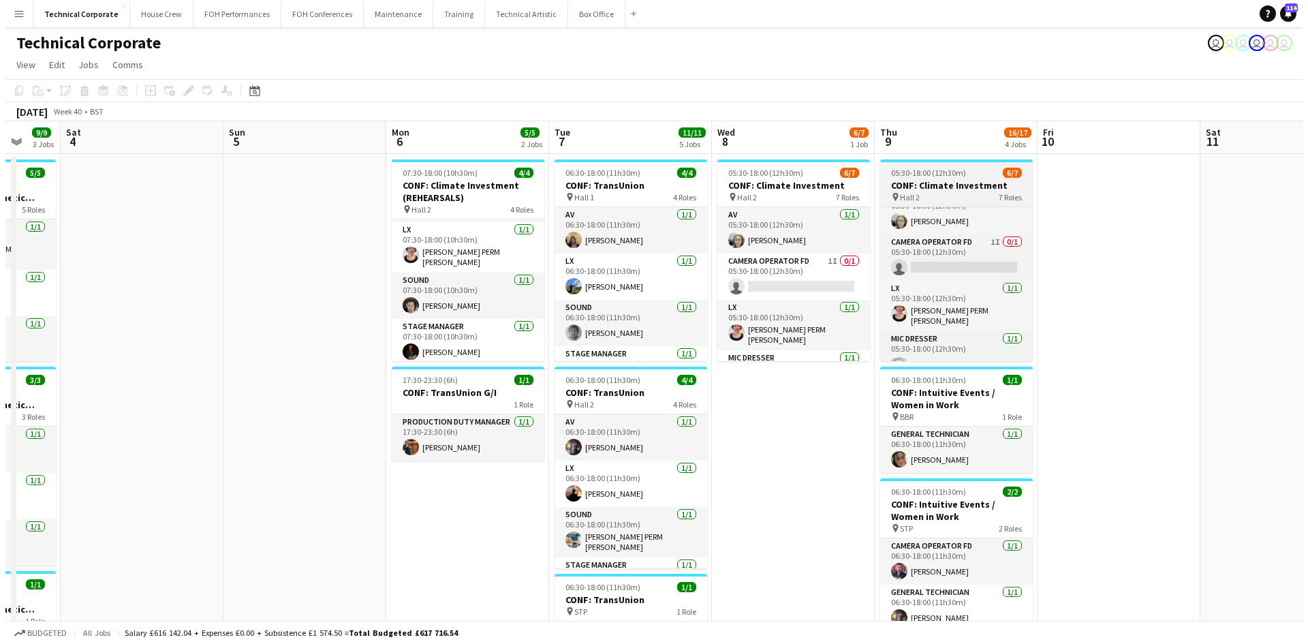
scroll to position [27, 0]
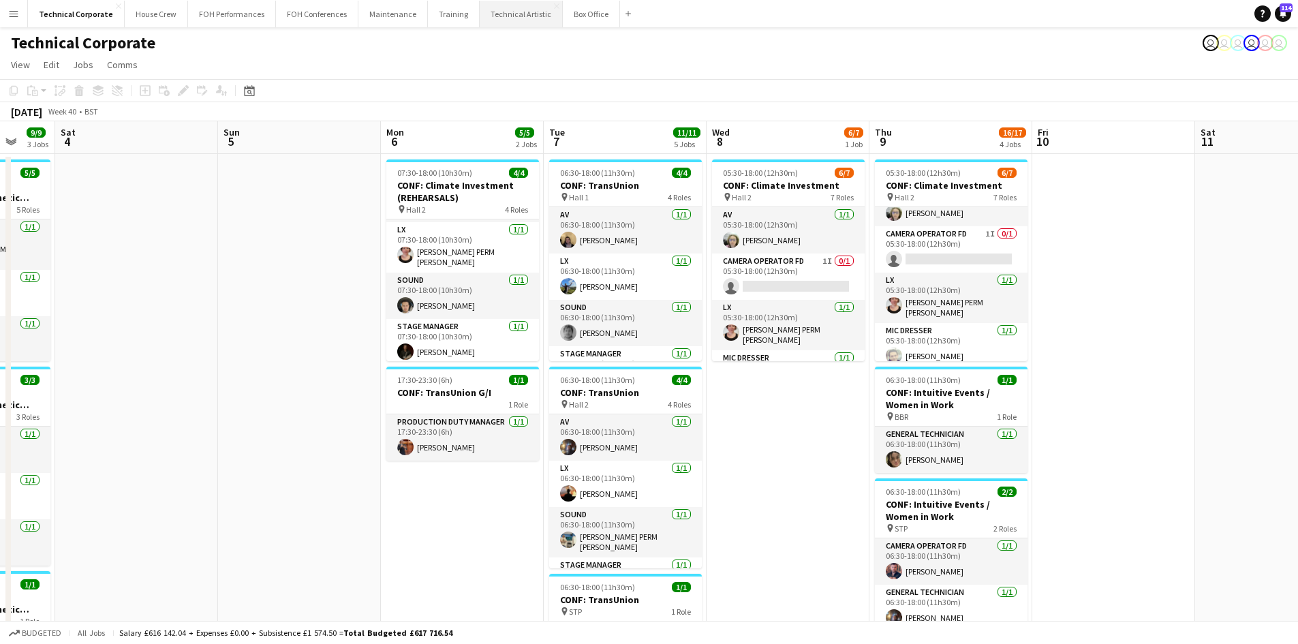
click at [497, 21] on button "Technical Artistic Close" at bounding box center [521, 14] width 83 height 27
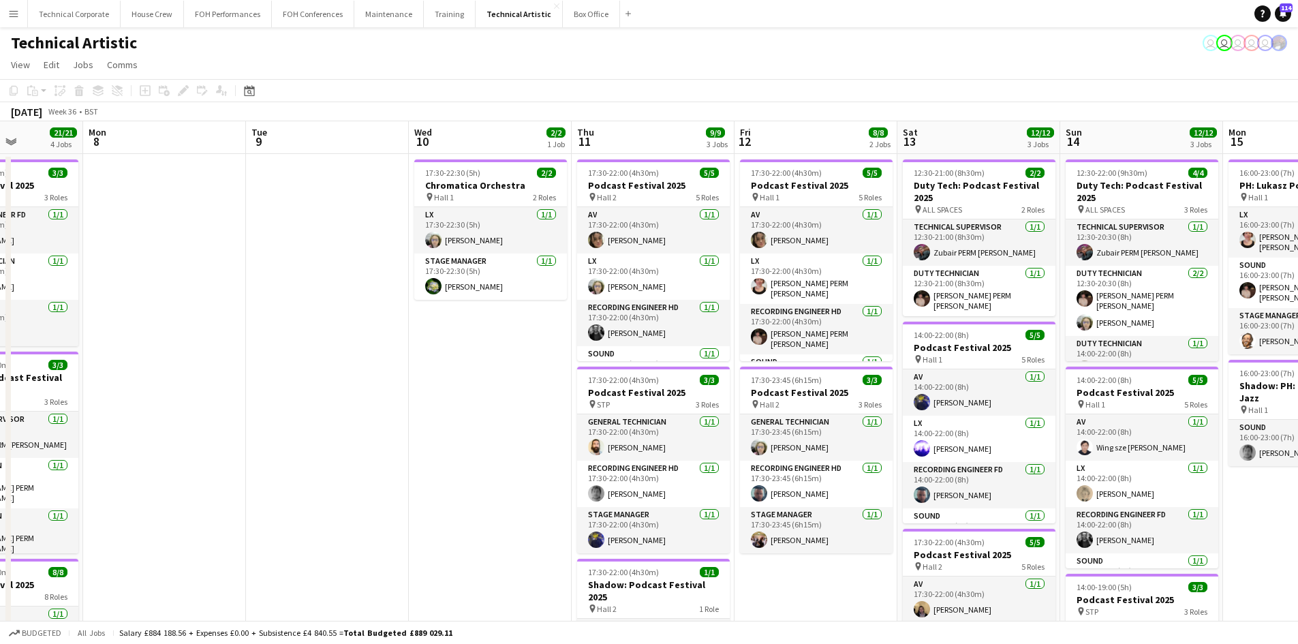
drag, startPoint x: 940, startPoint y: 377, endPoint x: 209, endPoint y: 285, distance: 736.9
click at [209, 285] on app-calendar-viewport "Fri 5 17/17 4 Jobs Sat 6 9/11 2 Jobs Sun 7 21/21 4 Jobs Mon 8 Tue 9 Wed 10 2/2 …" at bounding box center [649, 563] width 1298 height 885
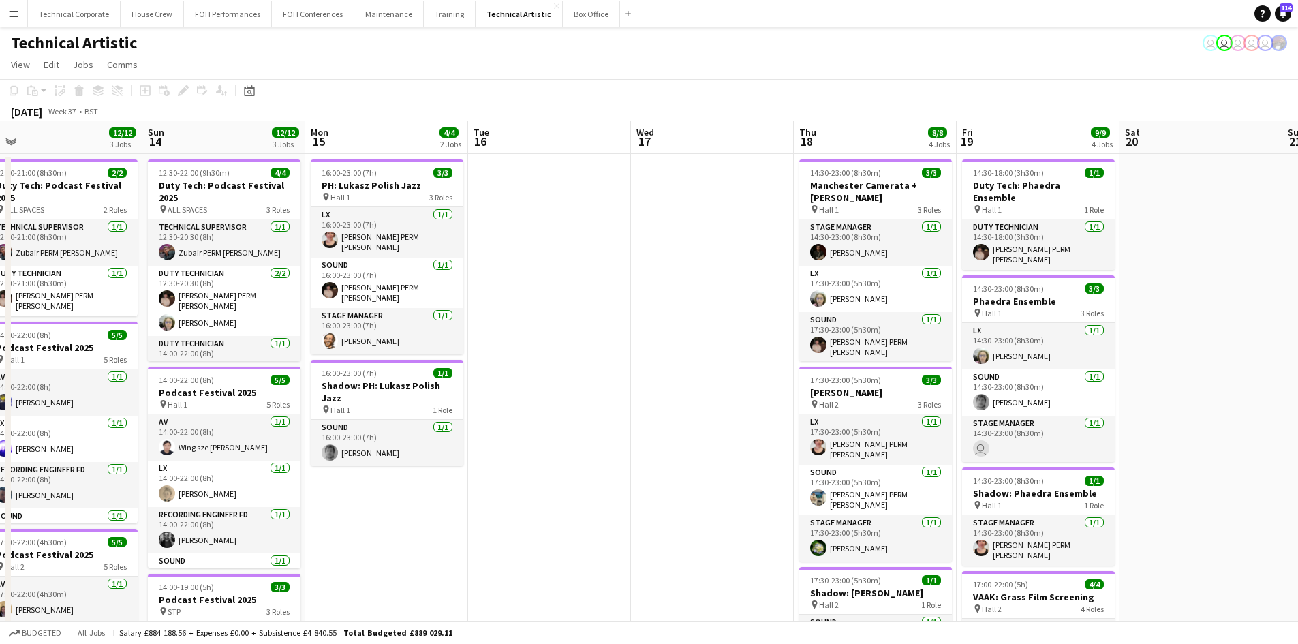
scroll to position [0, 358]
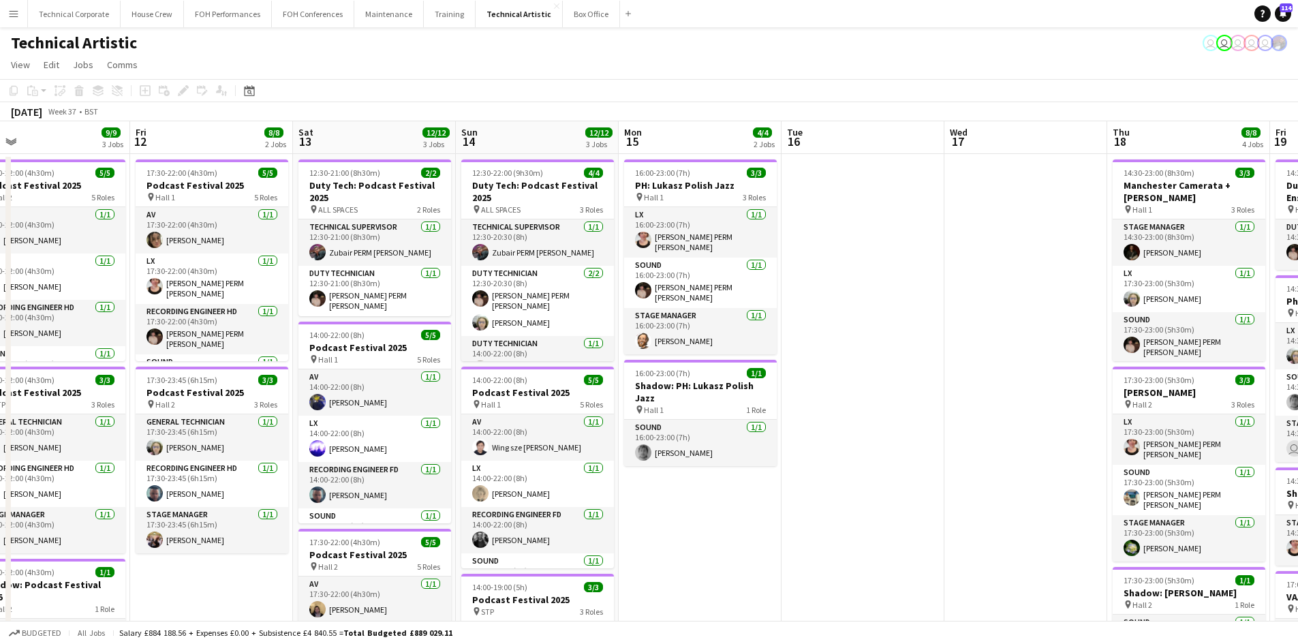
drag, startPoint x: 743, startPoint y: 393, endPoint x: 139, endPoint y: 296, distance: 612.2
click at [139, 296] on app-calendar-viewport "Tue 9 Wed 10 2/2 1 Job Thu 11 9/9 3 Jobs Fri 12 8/8 2 Jobs Sat 13 12/12 3 Jobs …" at bounding box center [649, 563] width 1298 height 885
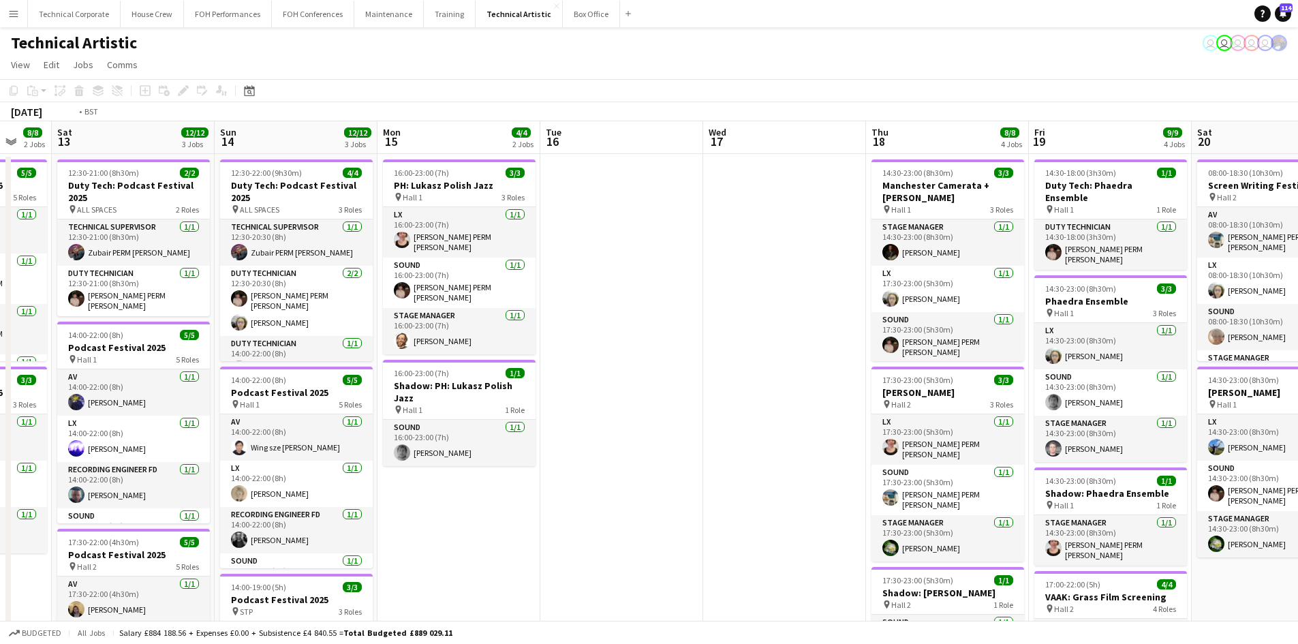
scroll to position [0, 467]
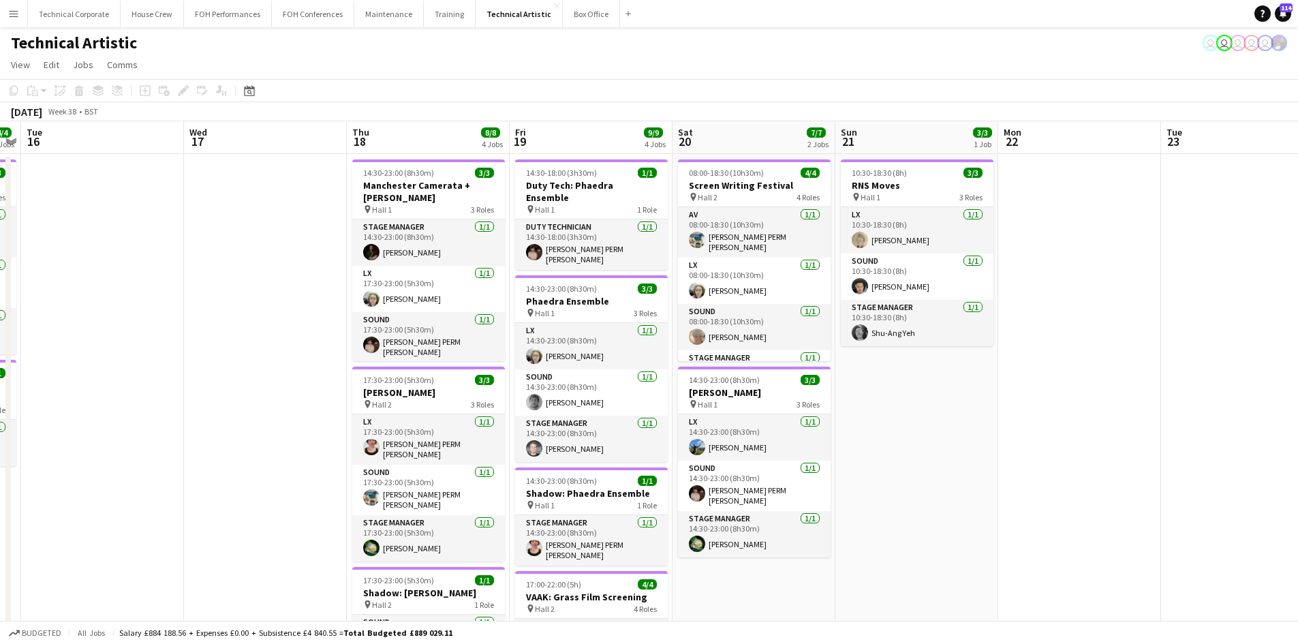
drag, startPoint x: 892, startPoint y: 418, endPoint x: 196, endPoint y: 327, distance: 701.6
click at [196, 327] on app-calendar-viewport "Sat 13 12/12 3 Jobs Sun 14 12/12 3 Jobs Mon 15 4/4 2 Jobs Tue 16 Wed 17 Thu 18 …" at bounding box center [649, 563] width 1298 height 885
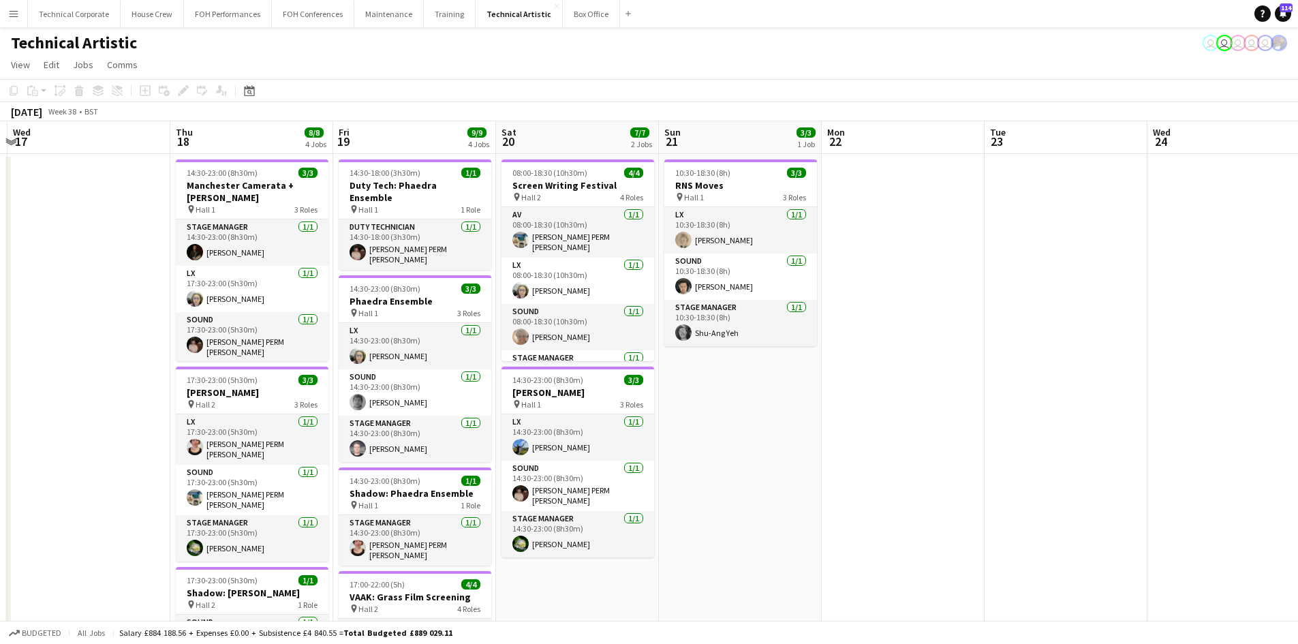
drag, startPoint x: 792, startPoint y: 427, endPoint x: 588, endPoint y: 404, distance: 205.0
click at [589, 405] on app-calendar-viewport "Sun 14 12/12 3 Jobs Mon 15 4/4 2 Jobs Tue 16 Wed 17 Thu 18 8/8 4 Jobs Fri 19 9/…" at bounding box center [649, 563] width 1298 height 885
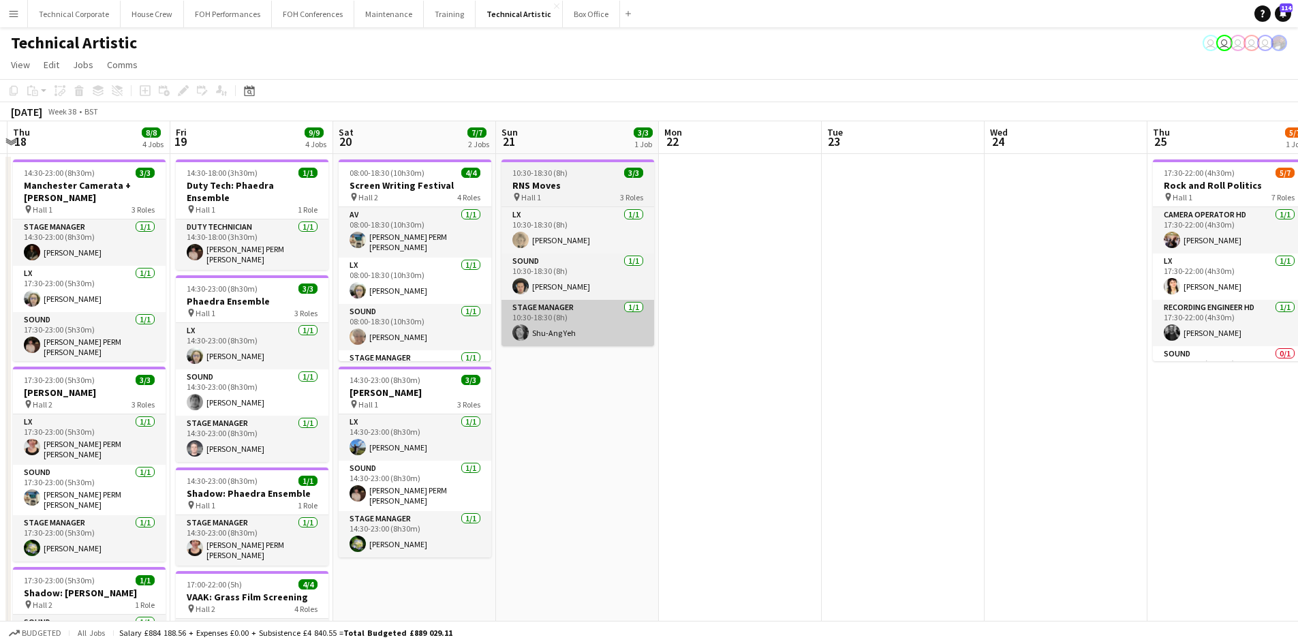
scroll to position [0, 482]
